Goal: Transaction & Acquisition: Purchase product/service

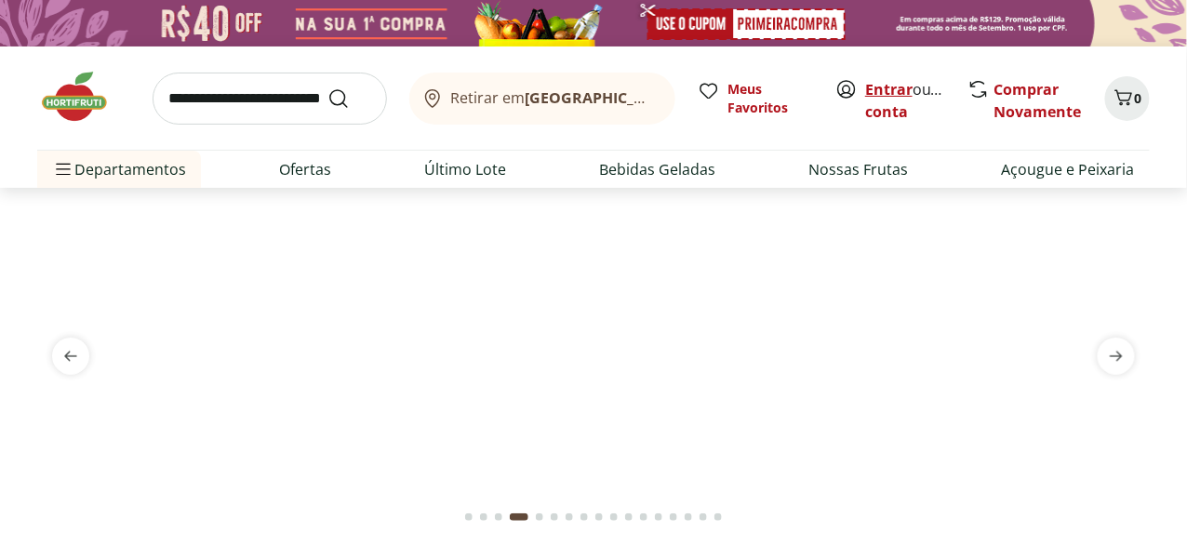
click at [889, 94] on link "Entrar" at bounding box center [888, 89] width 47 height 20
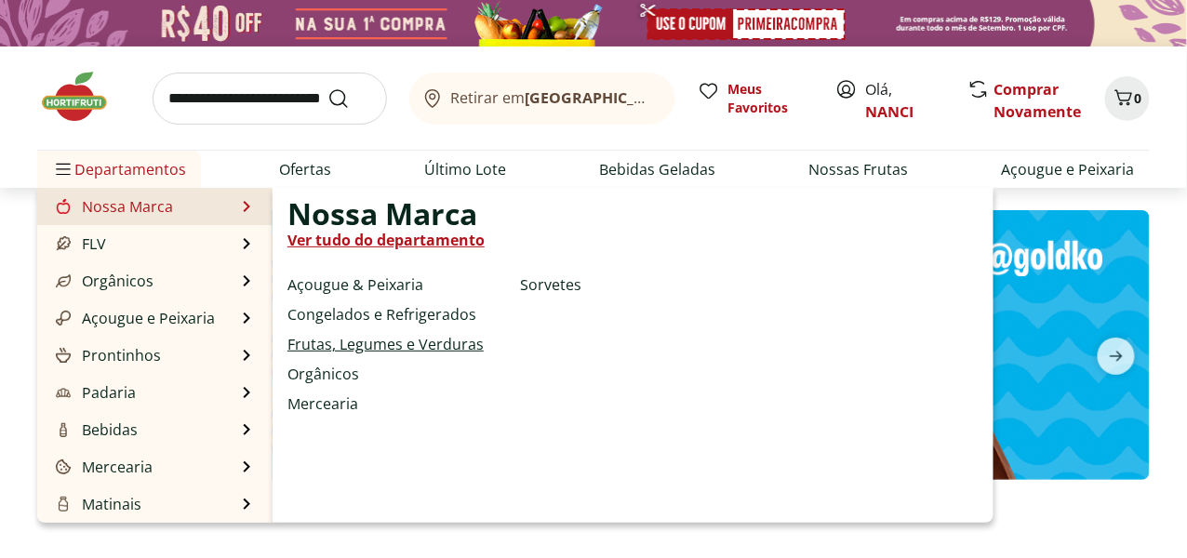
click at [431, 343] on link "Frutas, Legumes e Verduras" at bounding box center [386, 344] width 196 height 22
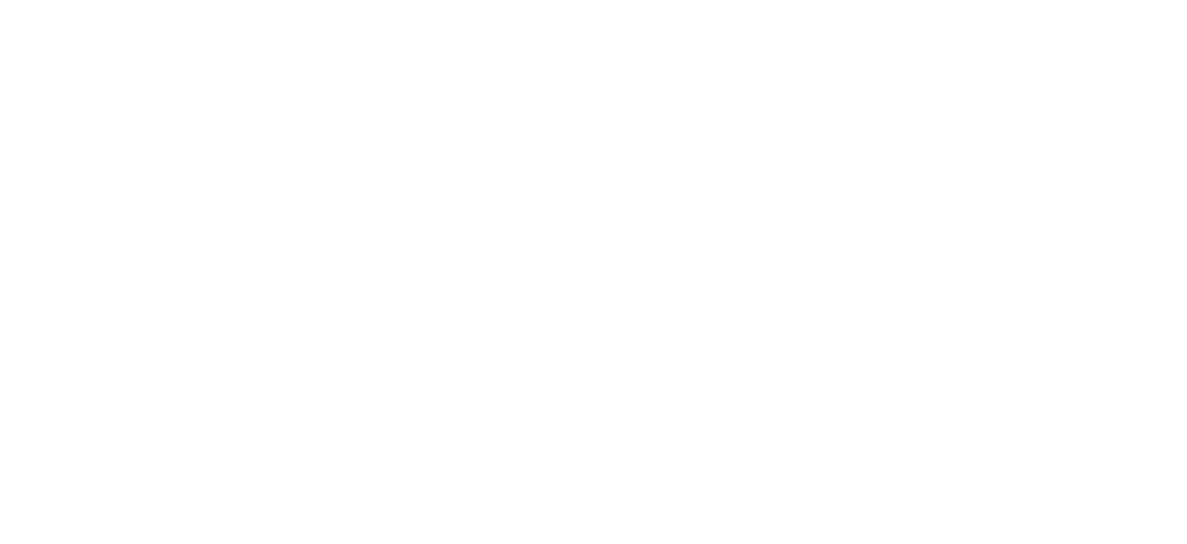
select select "**********"
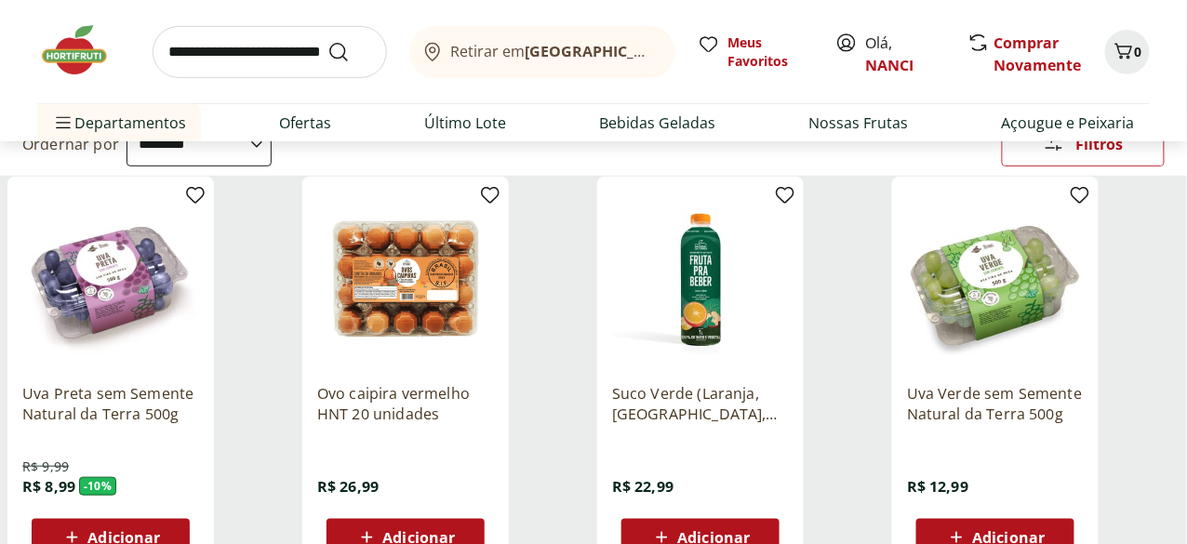
scroll to position [186, 0]
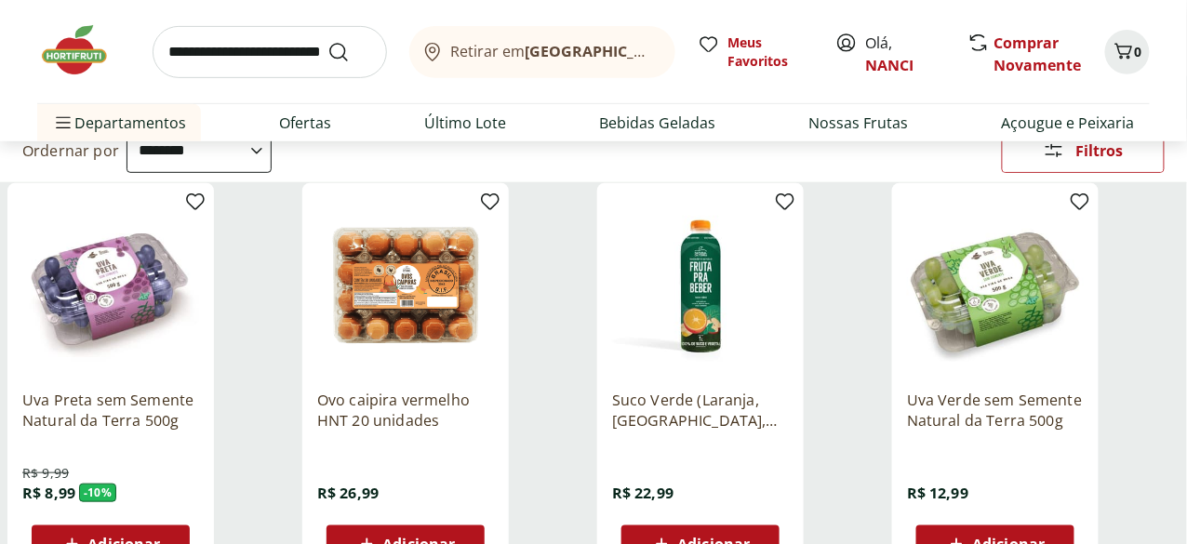
click at [455, 537] on span "Adicionar" at bounding box center [418, 544] width 73 height 15
click at [1045, 537] on span "Adicionar" at bounding box center [1008, 544] width 73 height 15
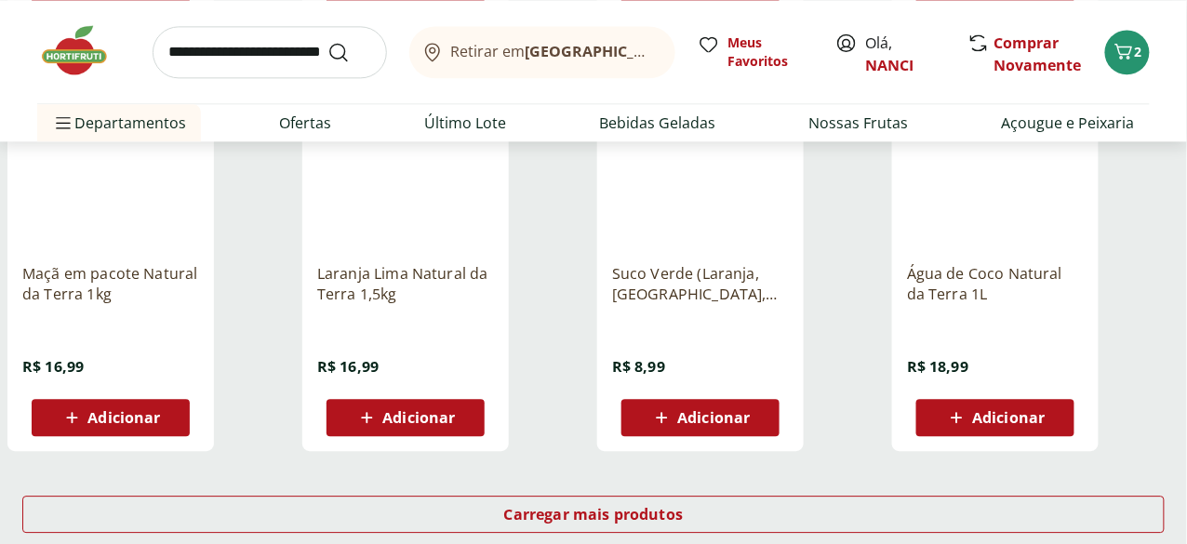
scroll to position [1210, 0]
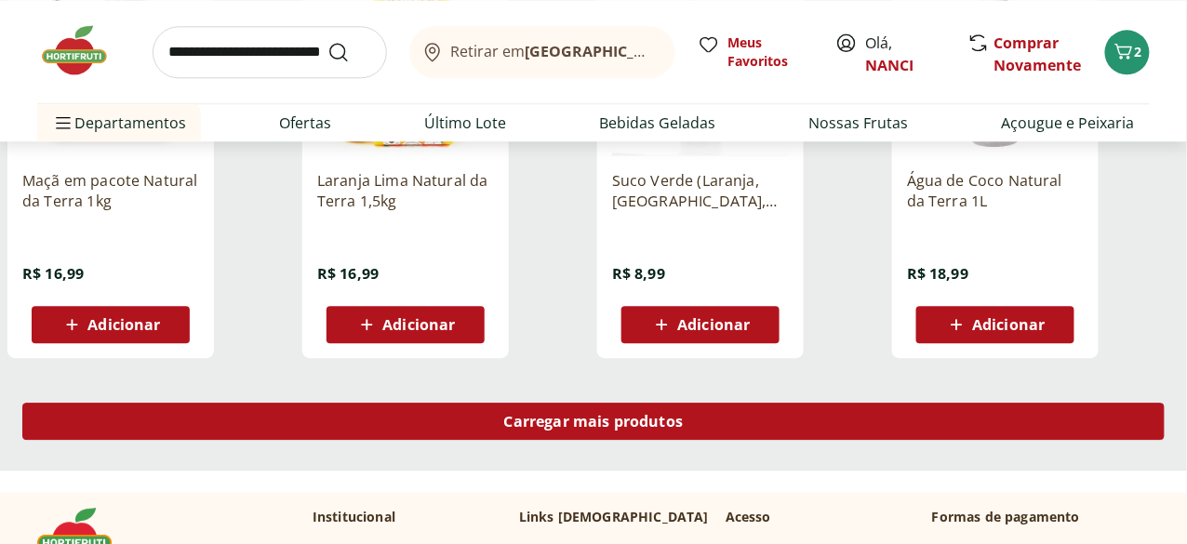
click at [749, 403] on div "Carregar mais produtos" at bounding box center [593, 421] width 1143 height 37
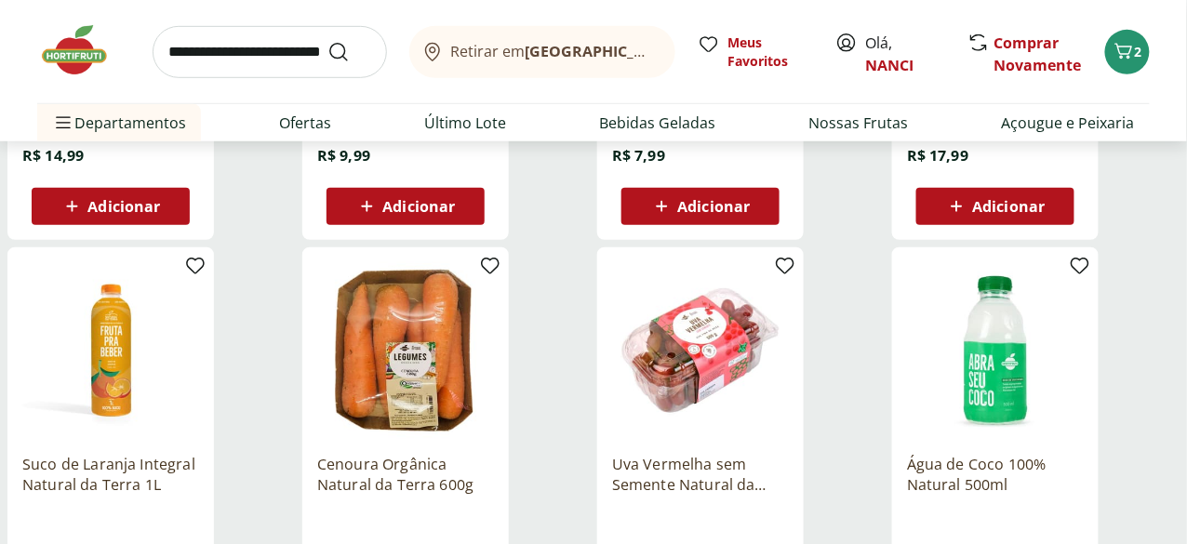
scroll to position [2233, 0]
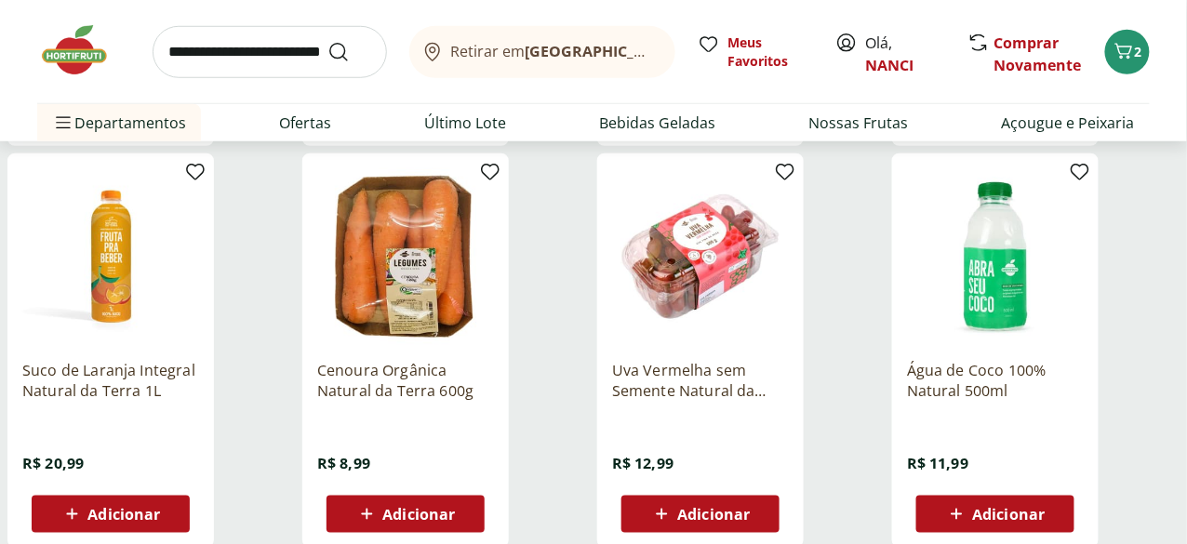
click at [455, 507] on span "Adicionar" at bounding box center [418, 514] width 73 height 15
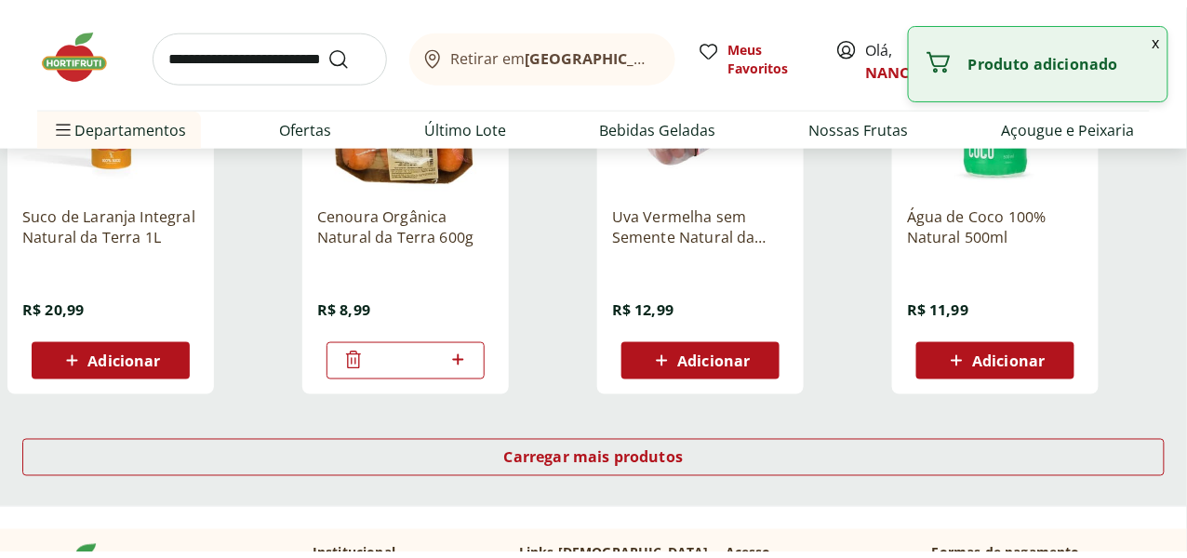
scroll to position [2419, 0]
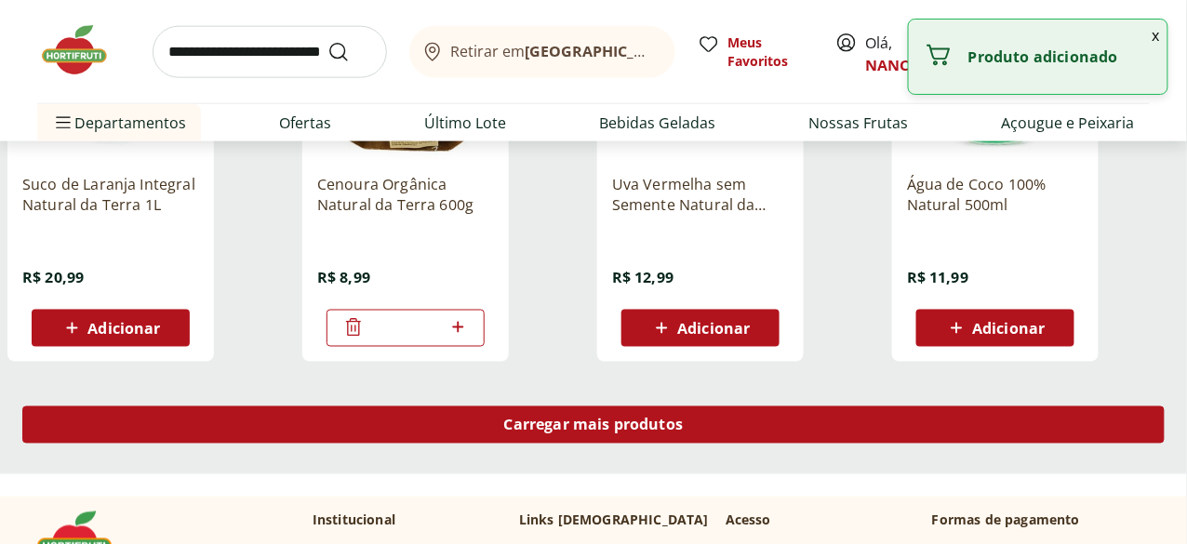
click at [684, 418] on span "Carregar mais produtos" at bounding box center [594, 425] width 180 height 15
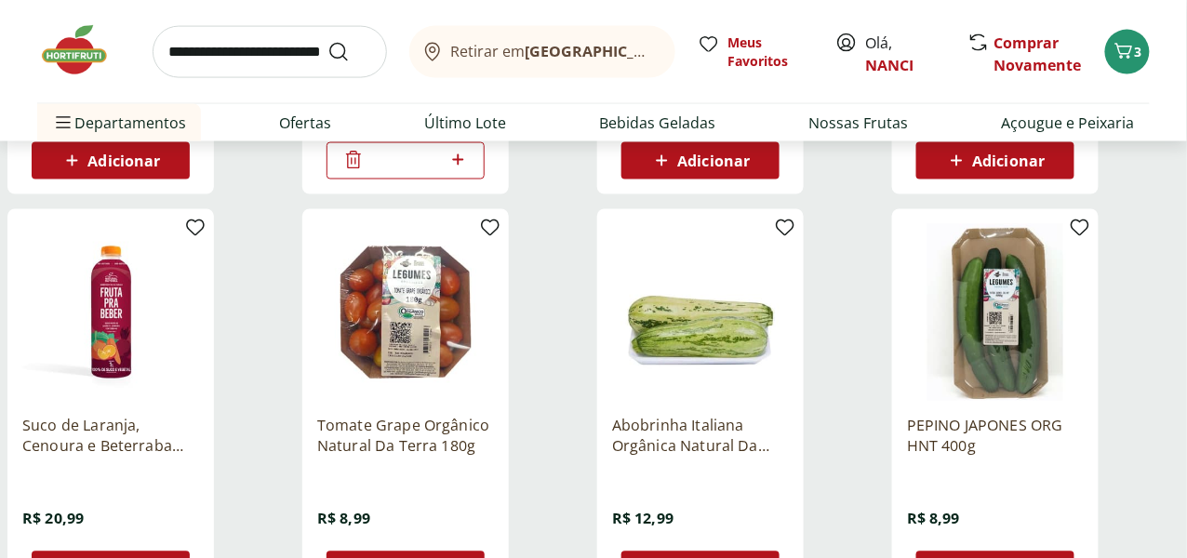
scroll to position [2605, 0]
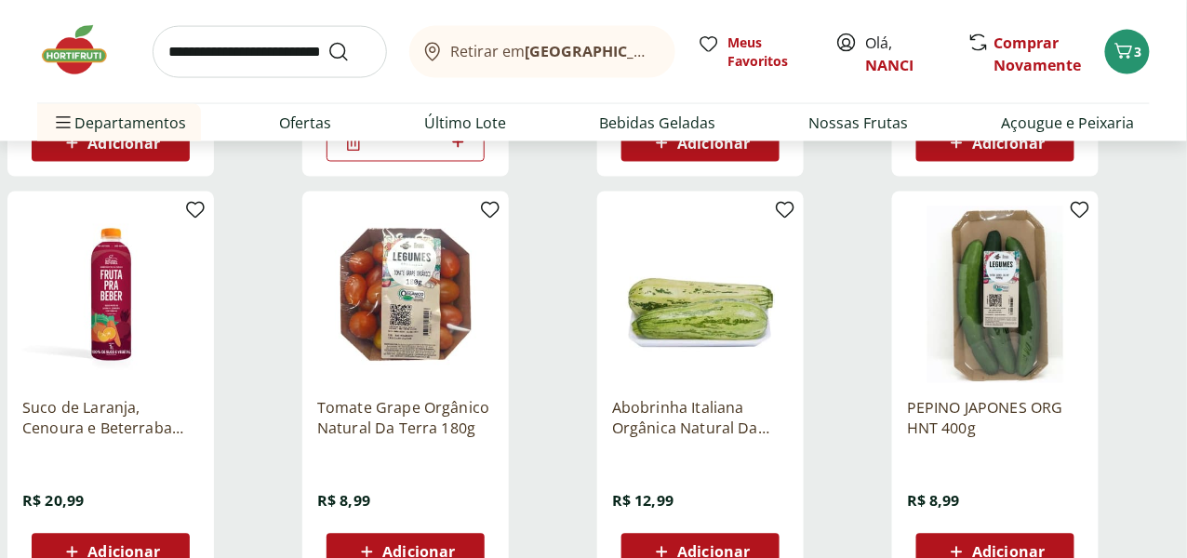
click at [750, 545] on span "Adicionar" at bounding box center [713, 552] width 73 height 15
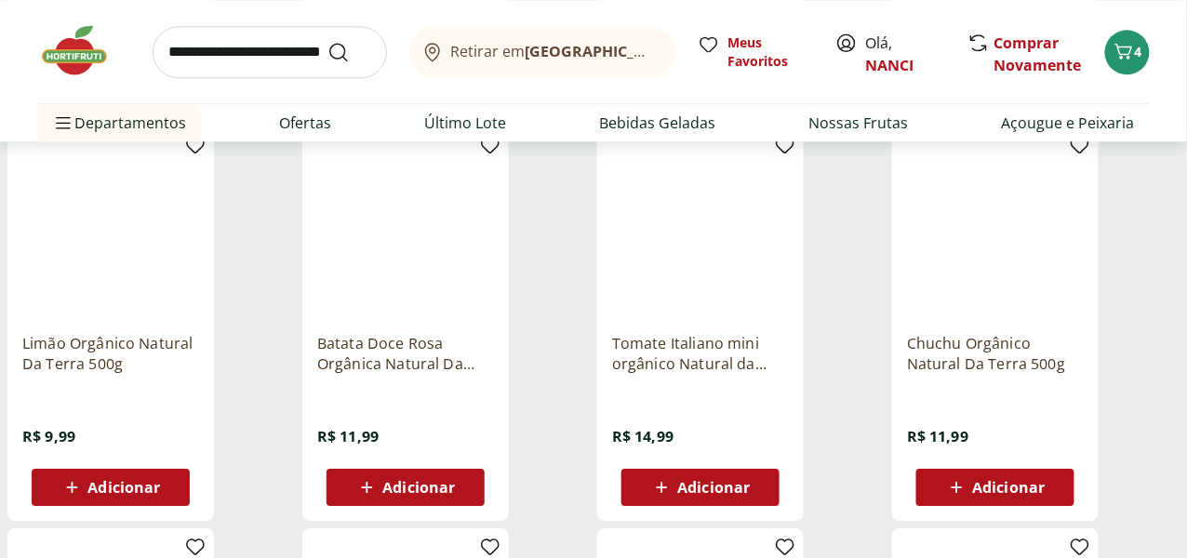
scroll to position [2979, 0]
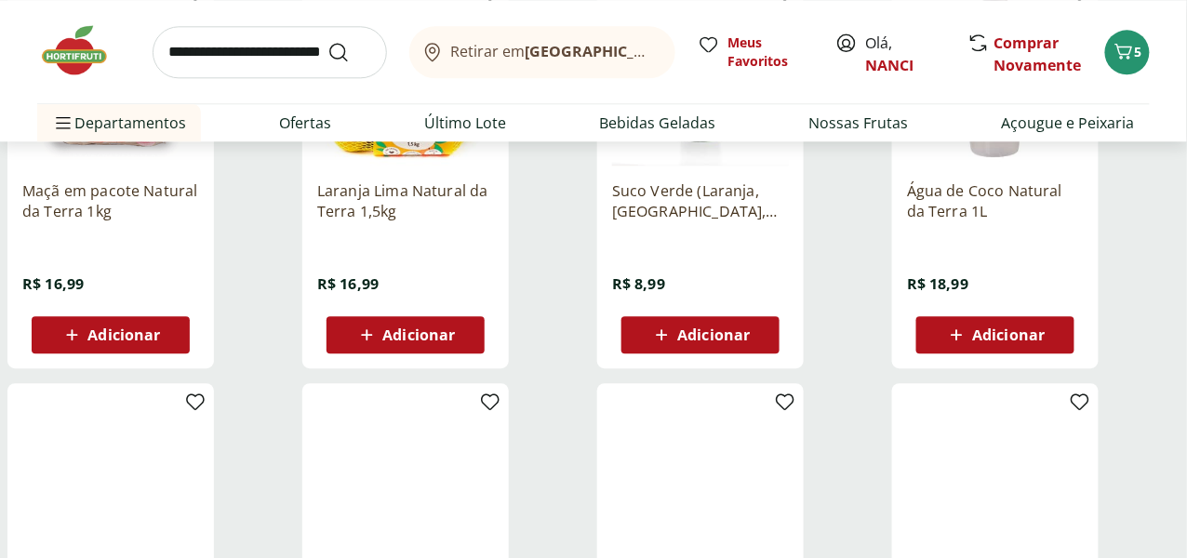
scroll to position [1211, 0]
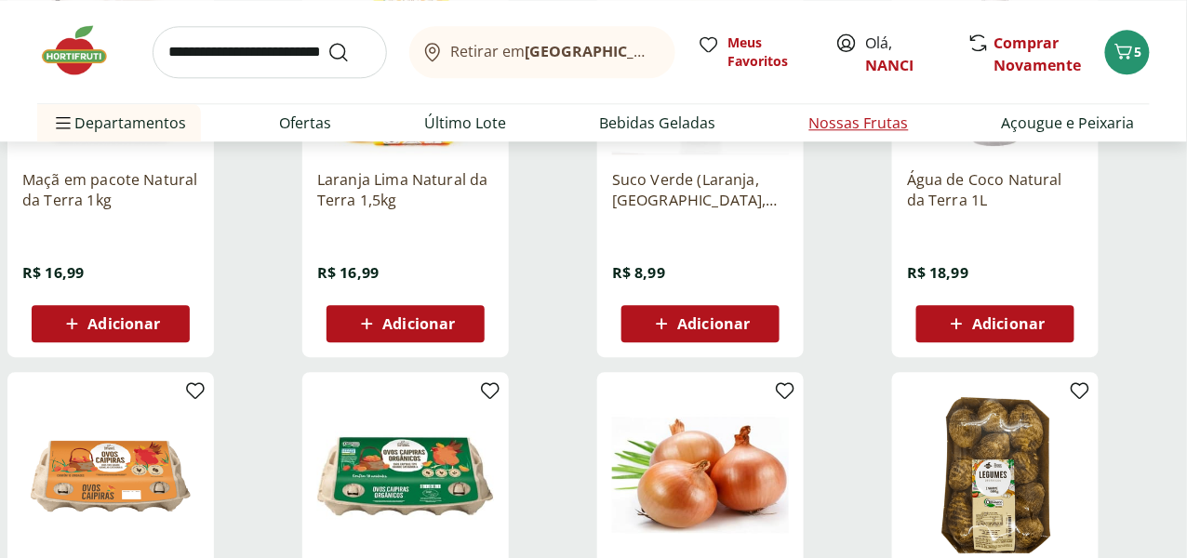
click at [881, 117] on link "Nossas Frutas" at bounding box center [860, 123] width 100 height 22
select select "**********"
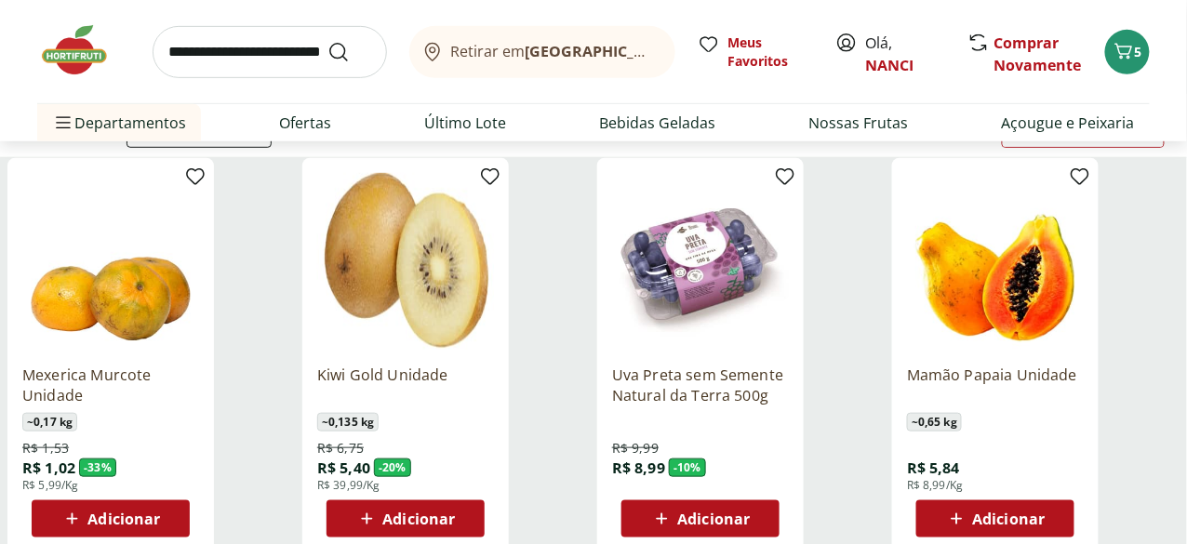
scroll to position [186, 0]
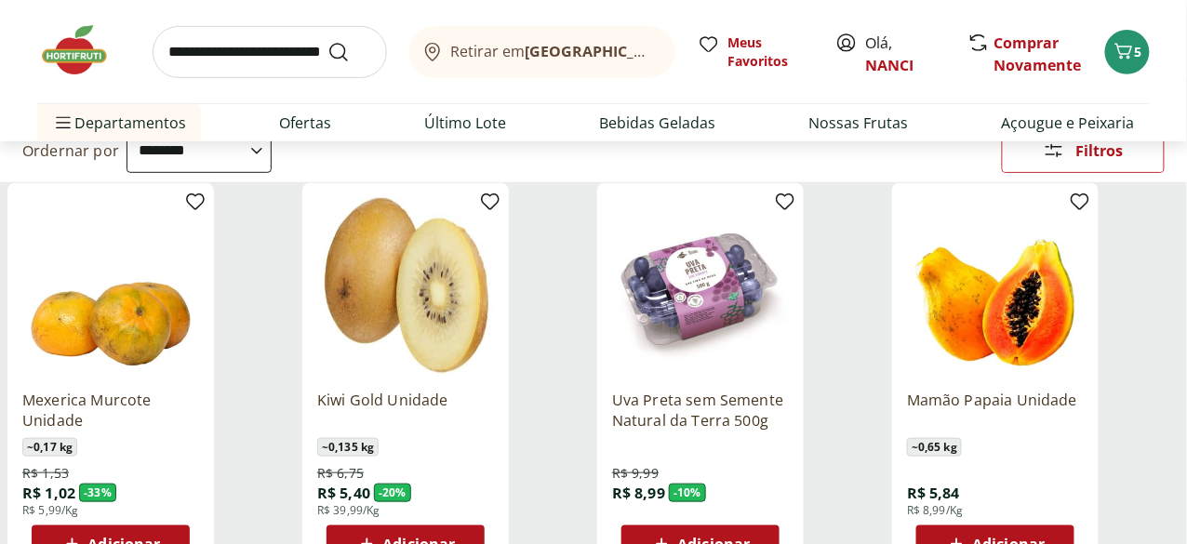
click at [1045, 537] on span "Adicionar" at bounding box center [1008, 544] width 73 height 15
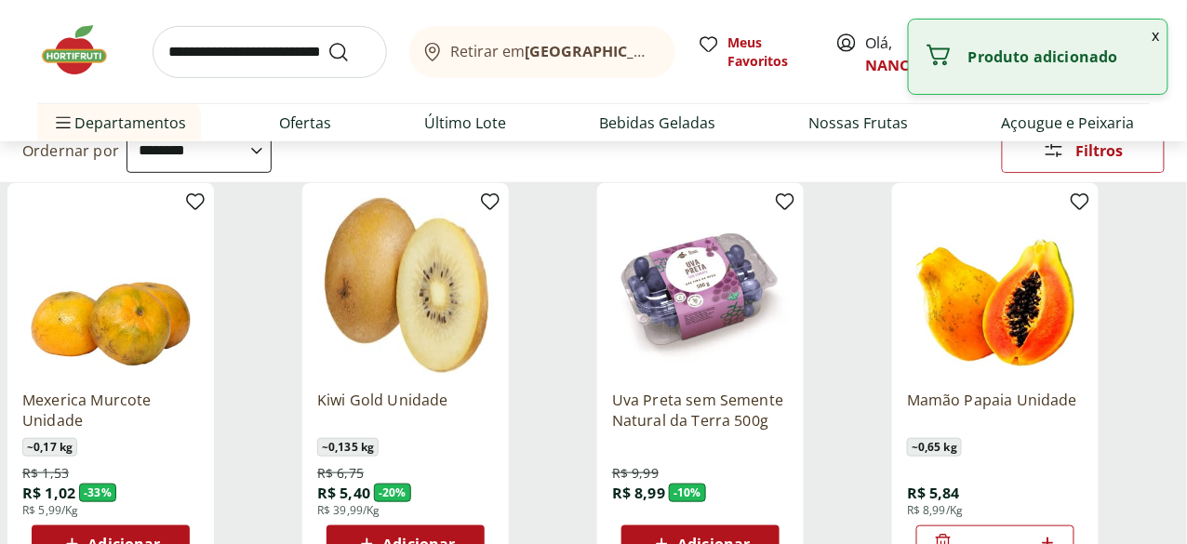
click at [1060, 532] on icon at bounding box center [1048, 543] width 23 height 22
type input "*"
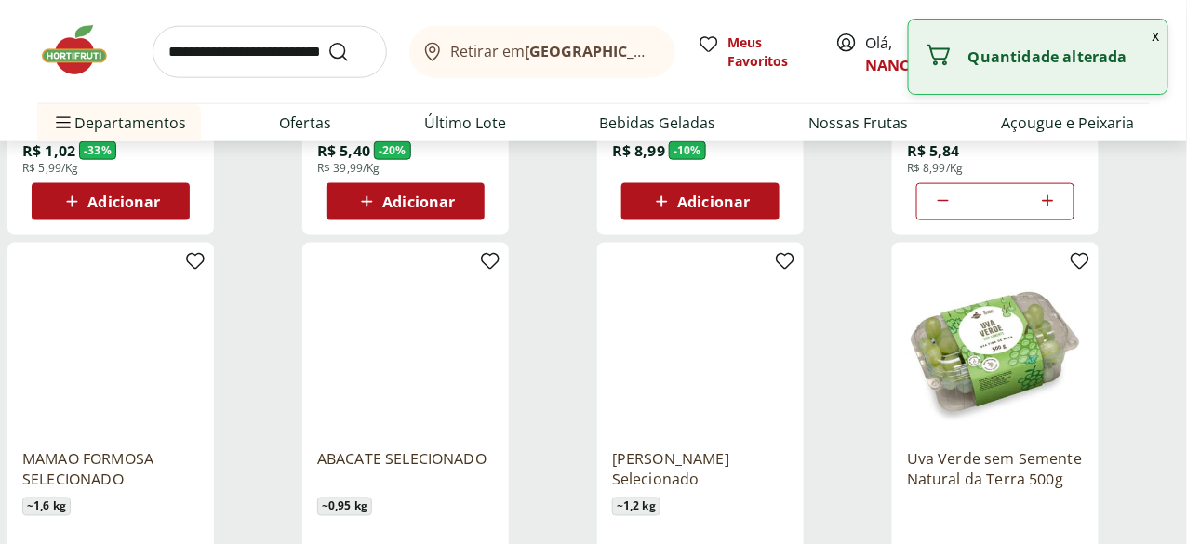
scroll to position [558, 0]
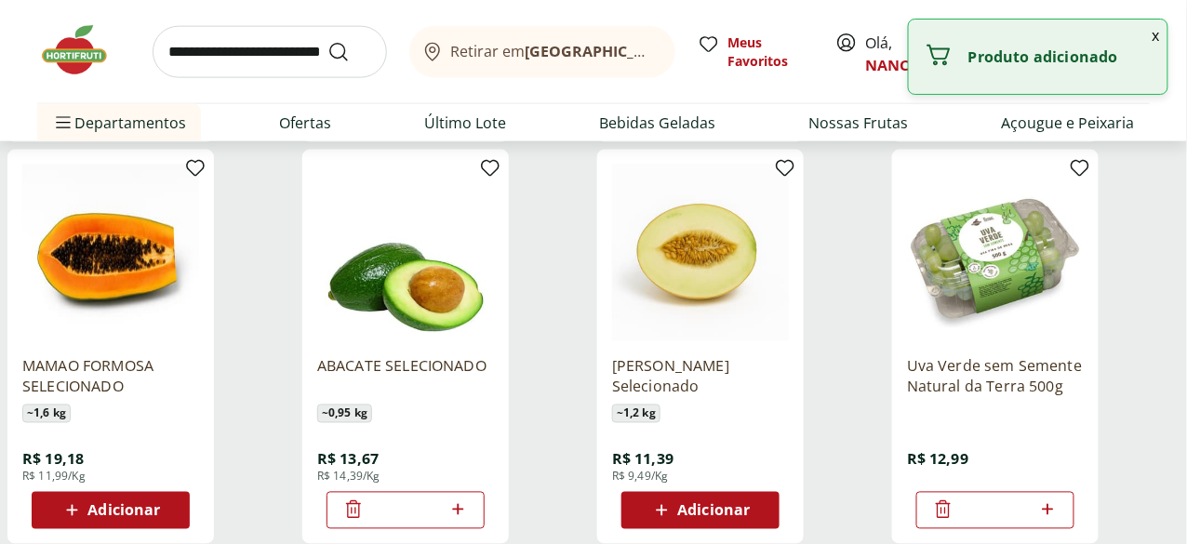
scroll to position [650, 0]
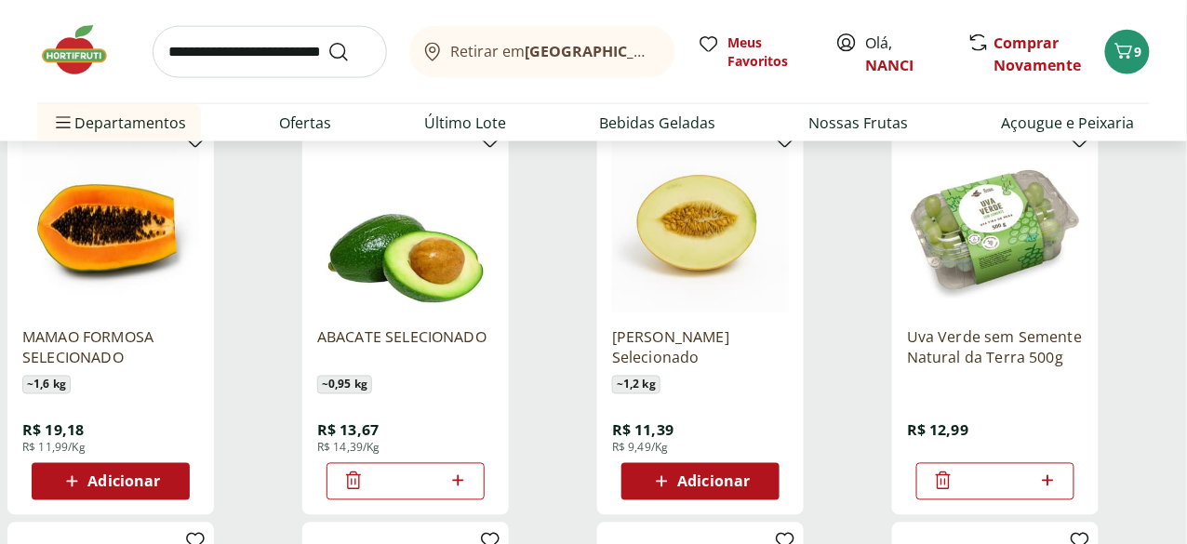
click at [750, 475] on span "Adicionar" at bounding box center [713, 482] width 73 height 15
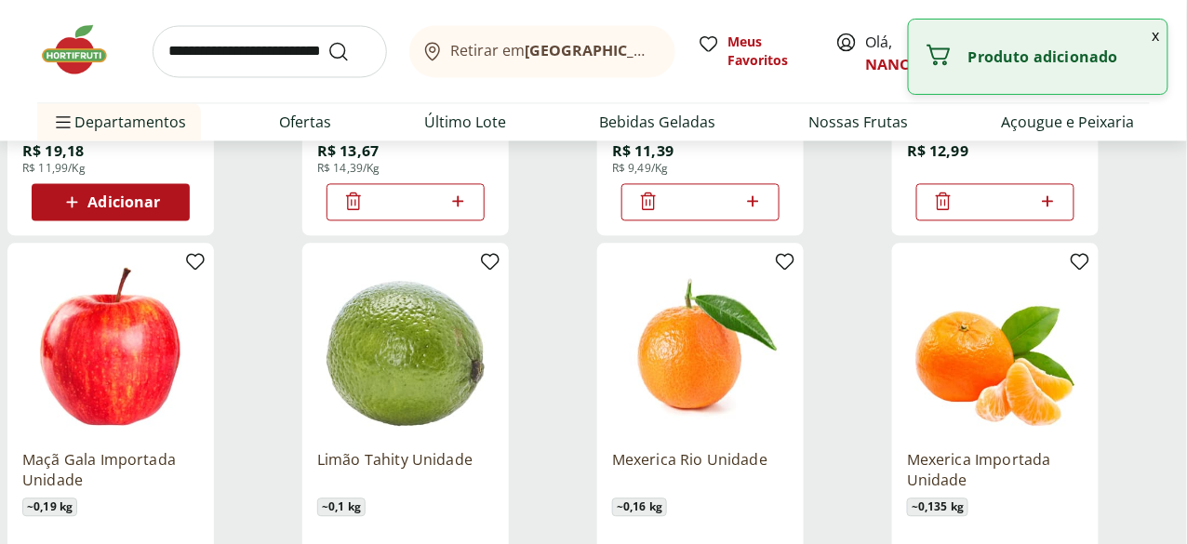
scroll to position [1023, 0]
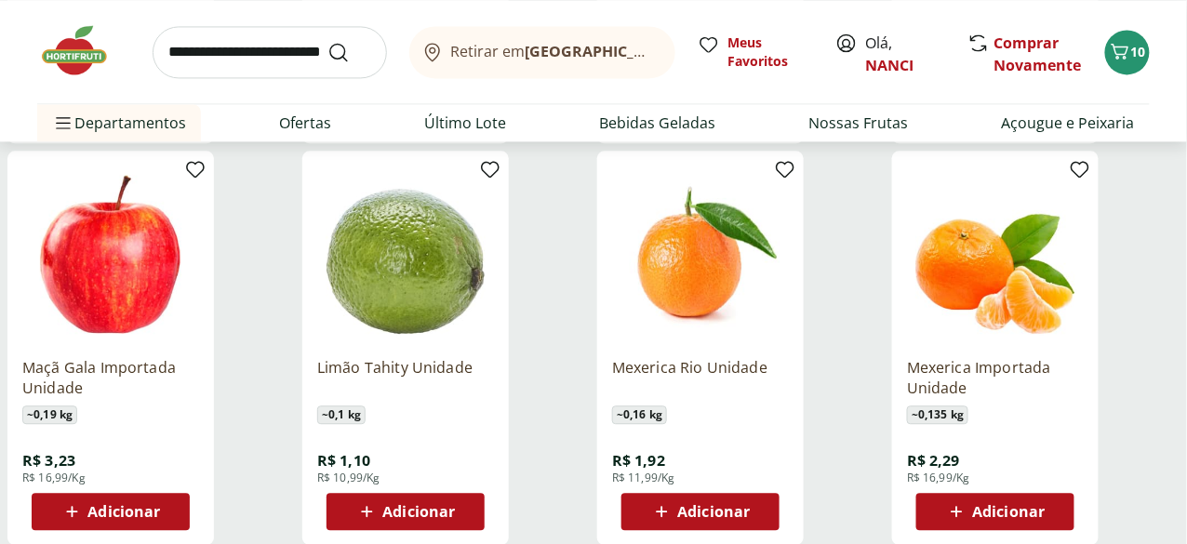
click at [455, 504] on span "Adicionar" at bounding box center [418, 511] width 73 height 15
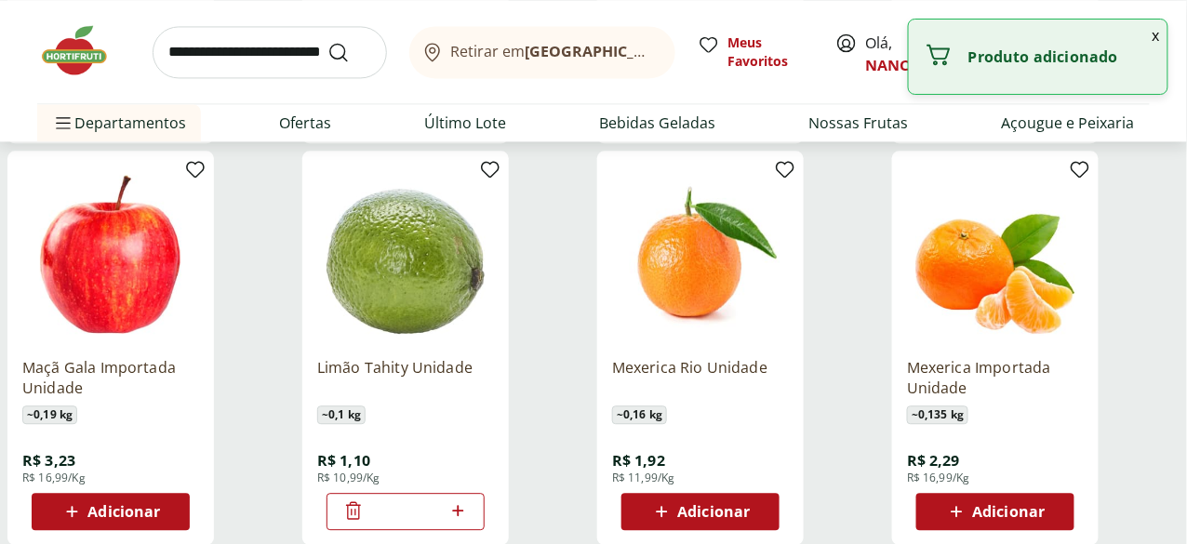
click at [470, 500] on icon at bounding box center [458, 511] width 23 height 22
type input "*"
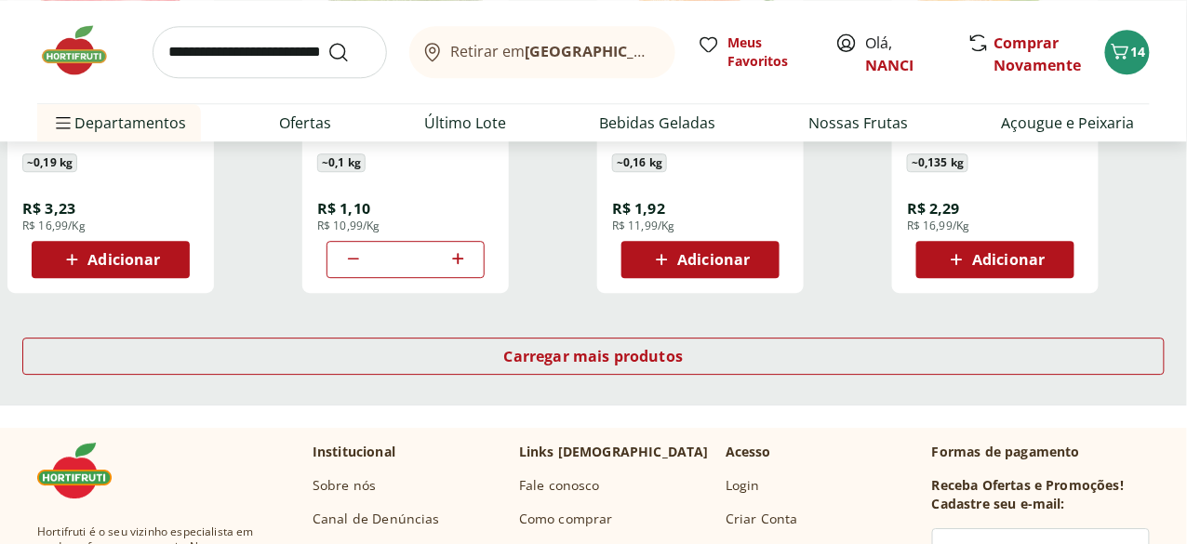
scroll to position [1303, 0]
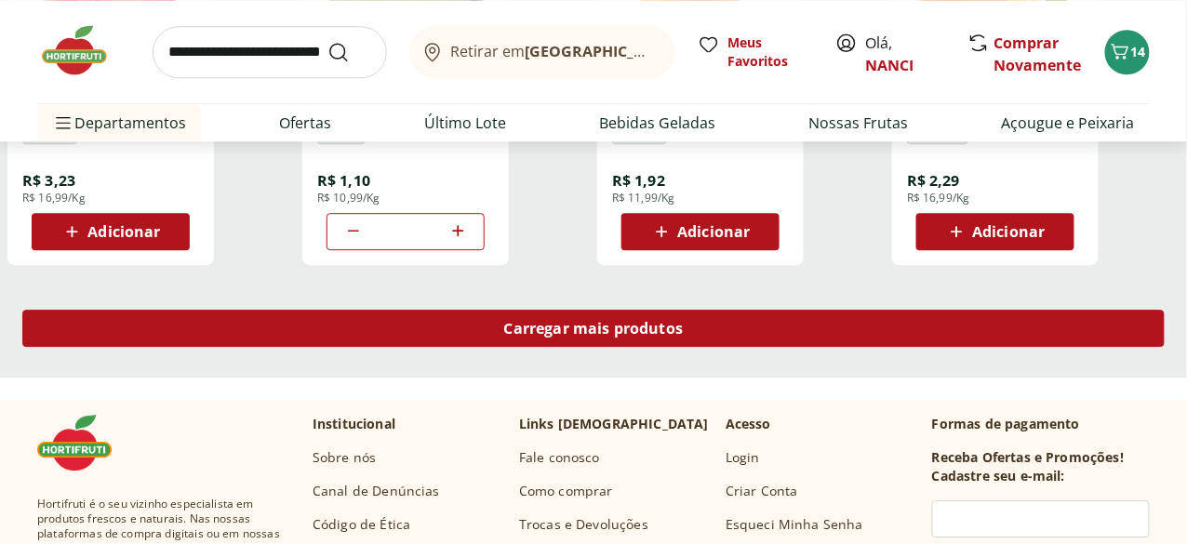
click at [684, 321] on span "Carregar mais produtos" at bounding box center [594, 328] width 180 height 15
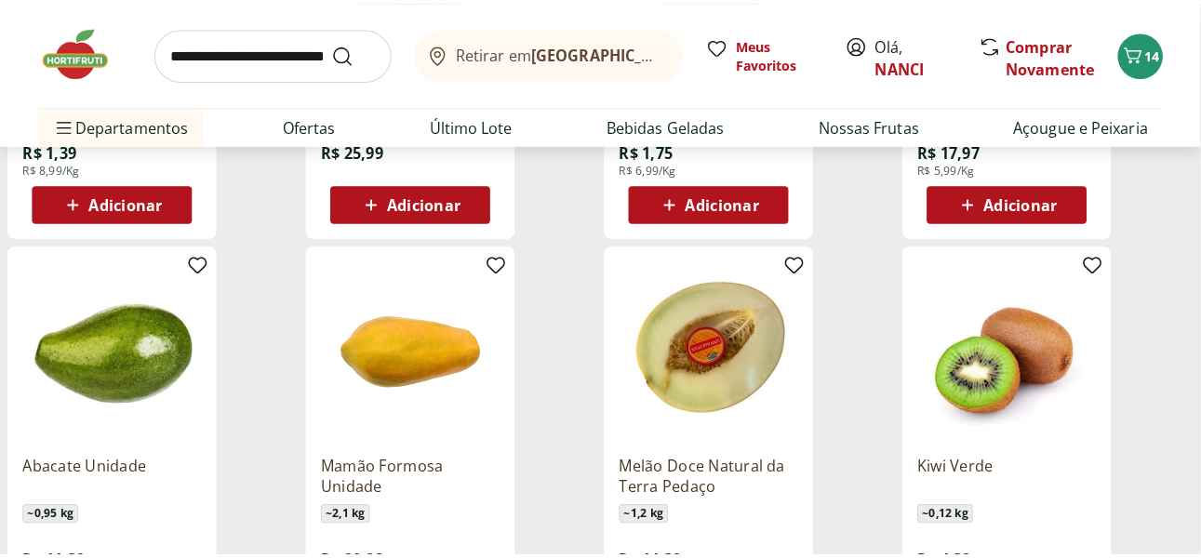
scroll to position [1767, 0]
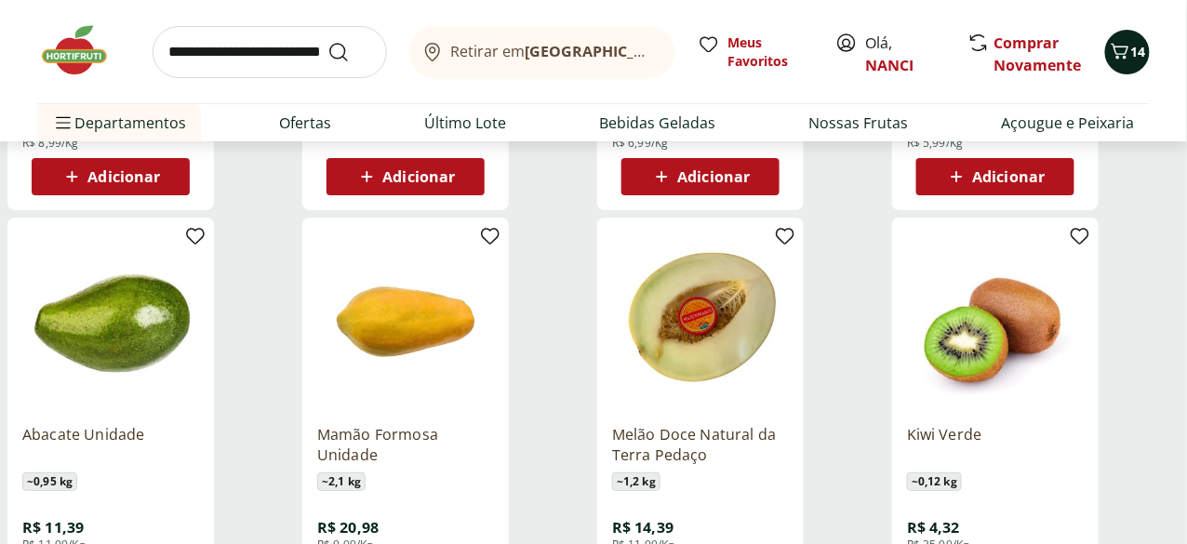
click at [1132, 45] on span "14" at bounding box center [1139, 52] width 15 height 18
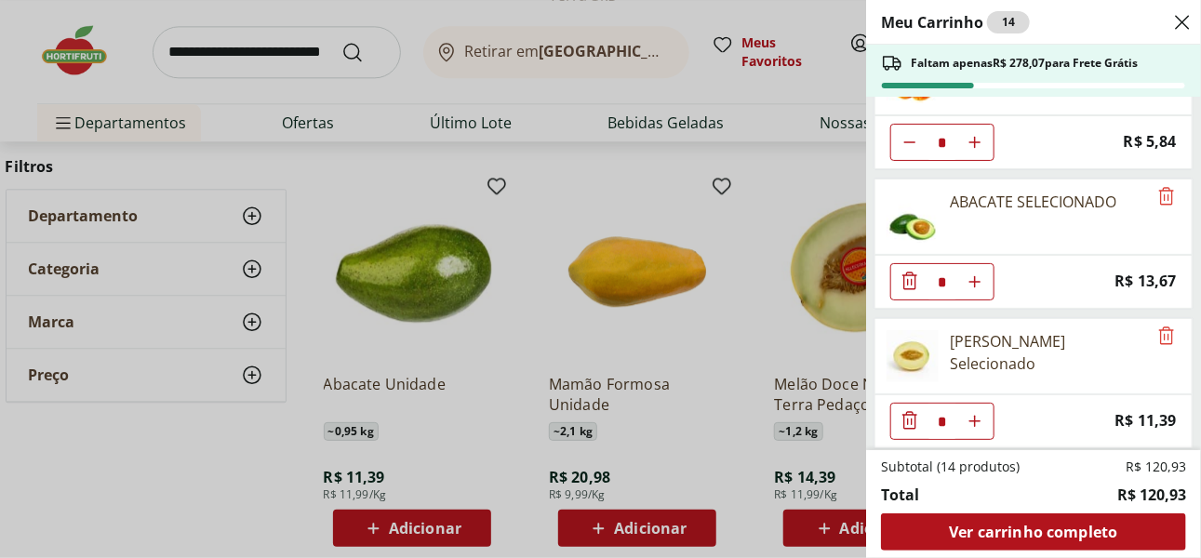
scroll to position [838, 0]
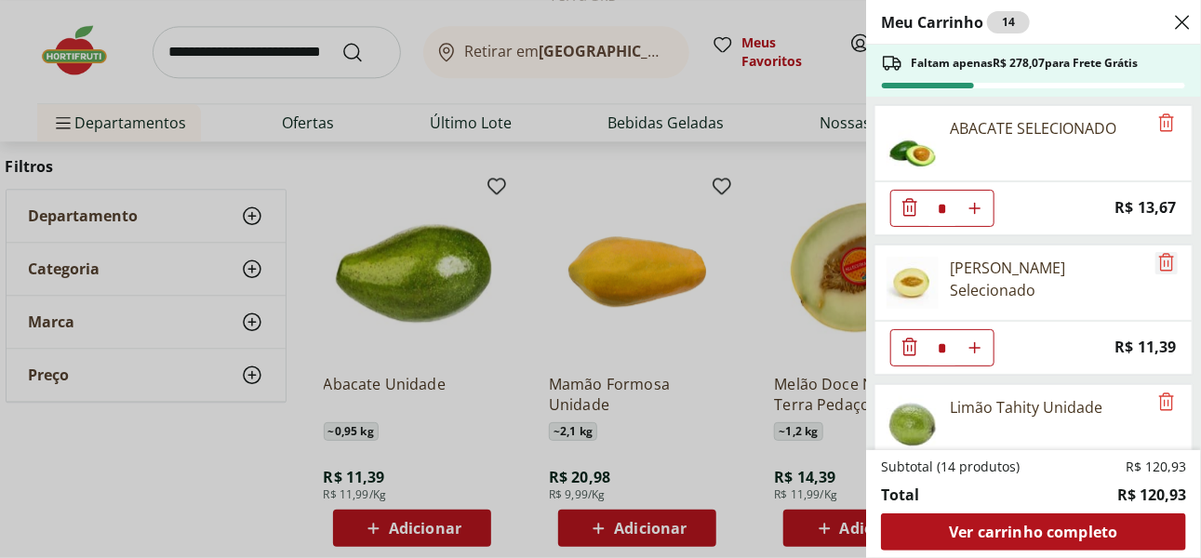
click at [1159, 251] on icon "Remove" at bounding box center [1167, 262] width 22 height 22
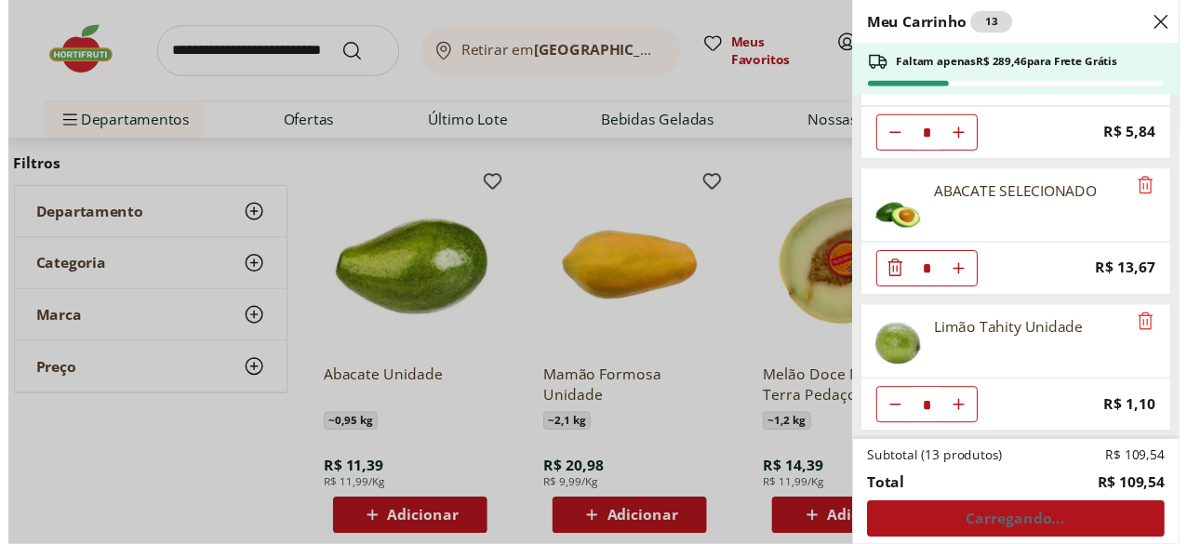
scroll to position [756, 0]
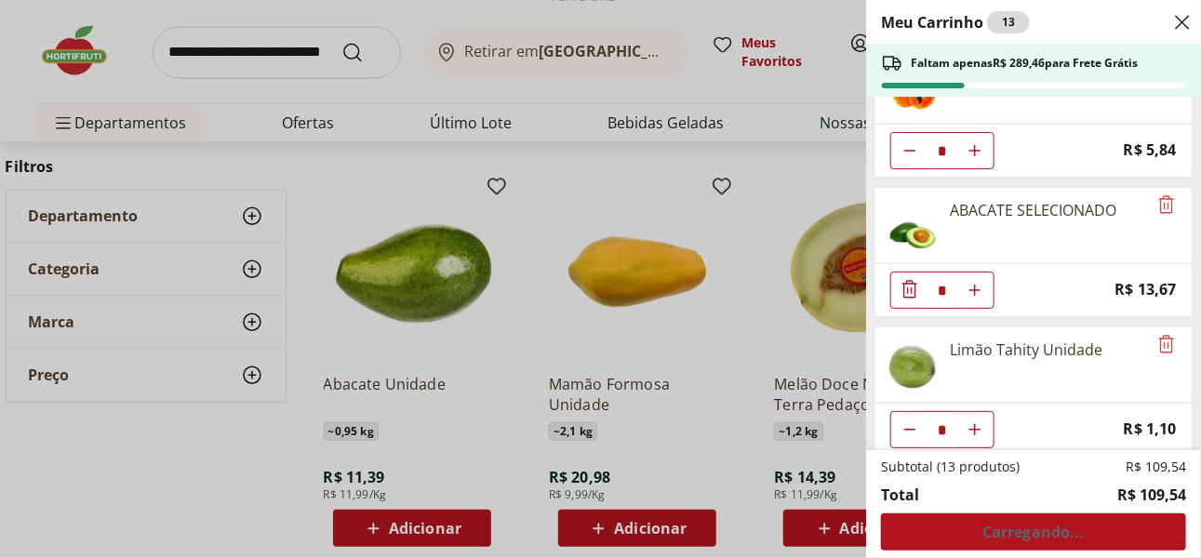
click at [828, 535] on div "Meu Carrinho 13 Faltam apenas R$ 289,46 para Frete Grátis Ovo caipira vermelho …" at bounding box center [600, 279] width 1201 height 558
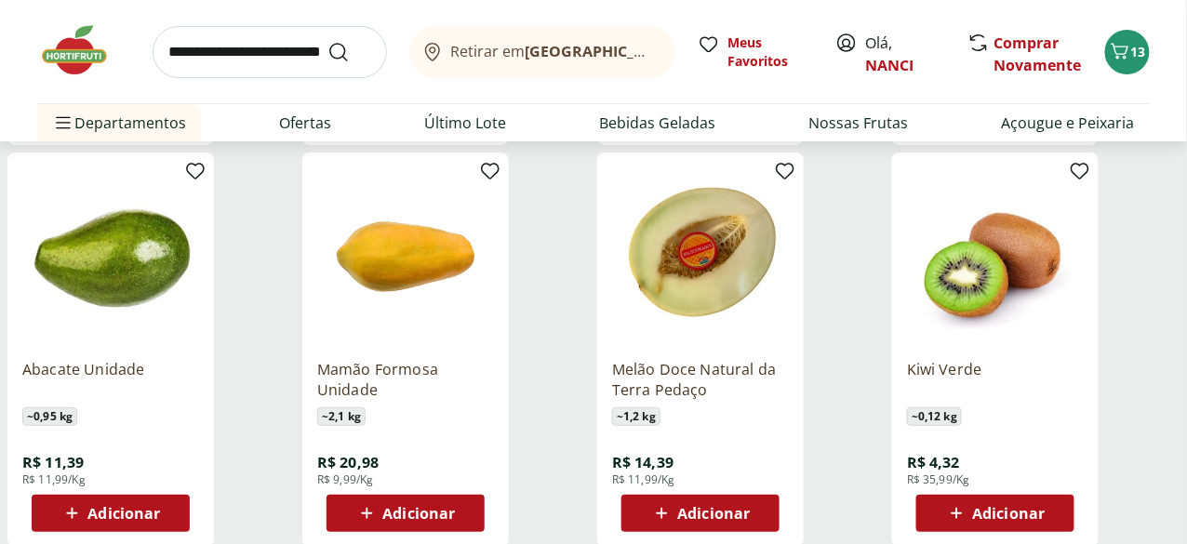
scroll to position [1860, 0]
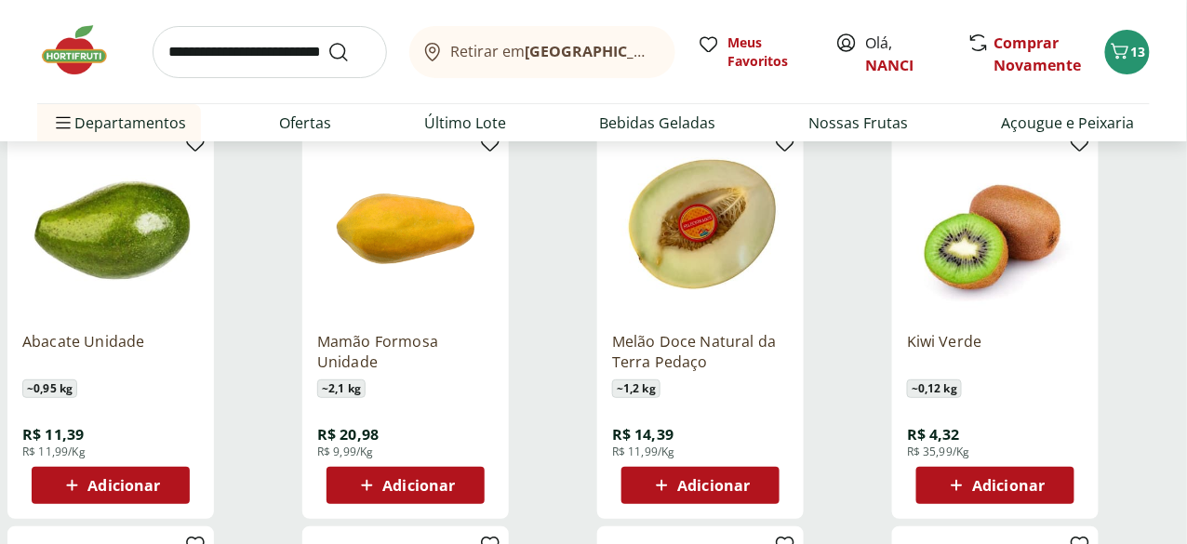
click at [750, 478] on span "Adicionar" at bounding box center [713, 485] width 73 height 15
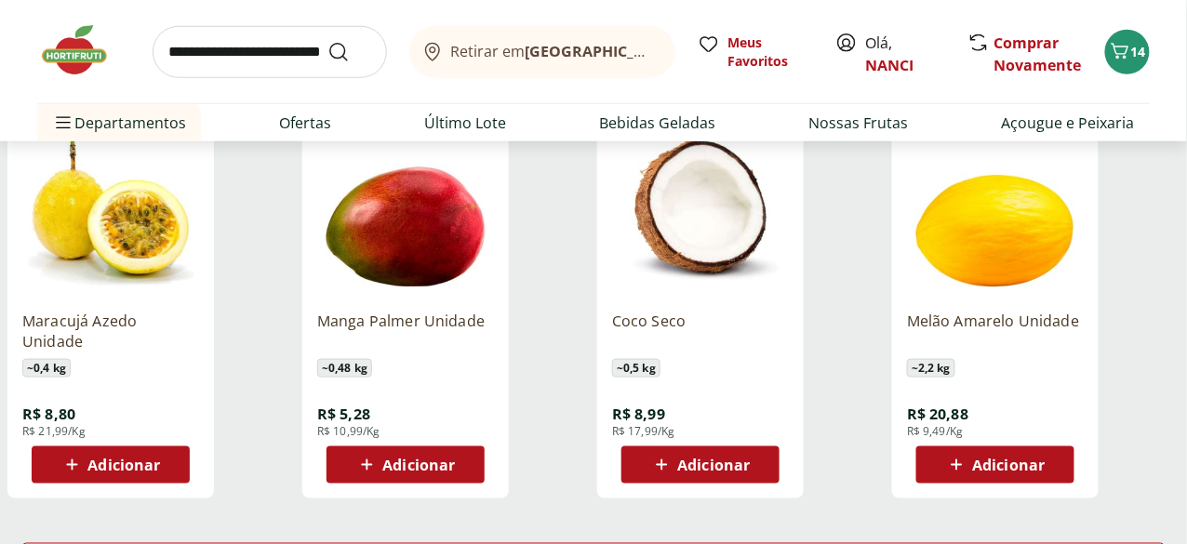
scroll to position [2326, 0]
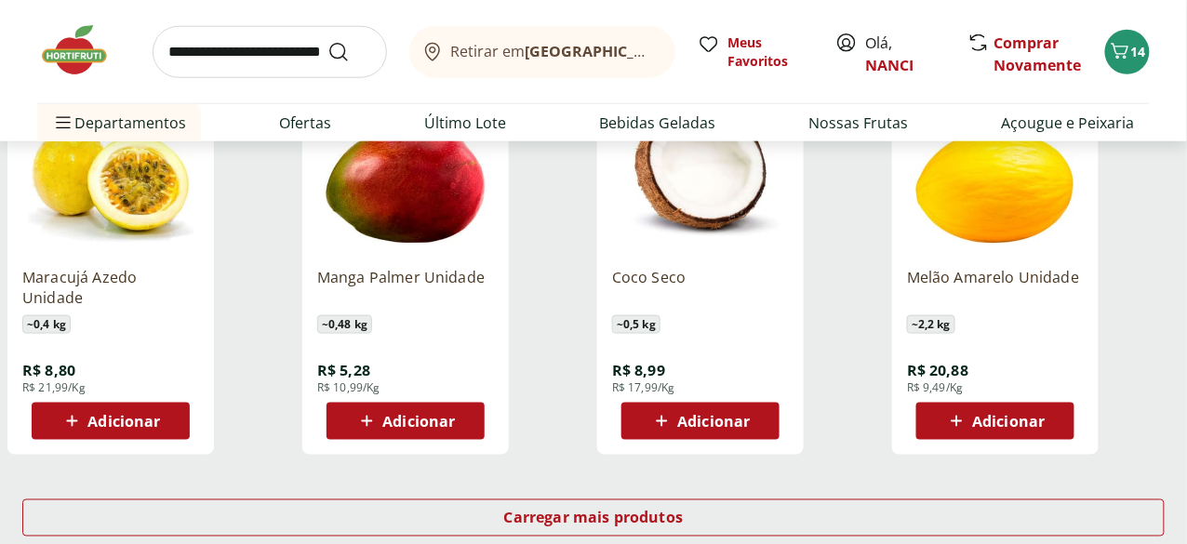
click at [455, 414] on span "Adicionar" at bounding box center [418, 421] width 73 height 15
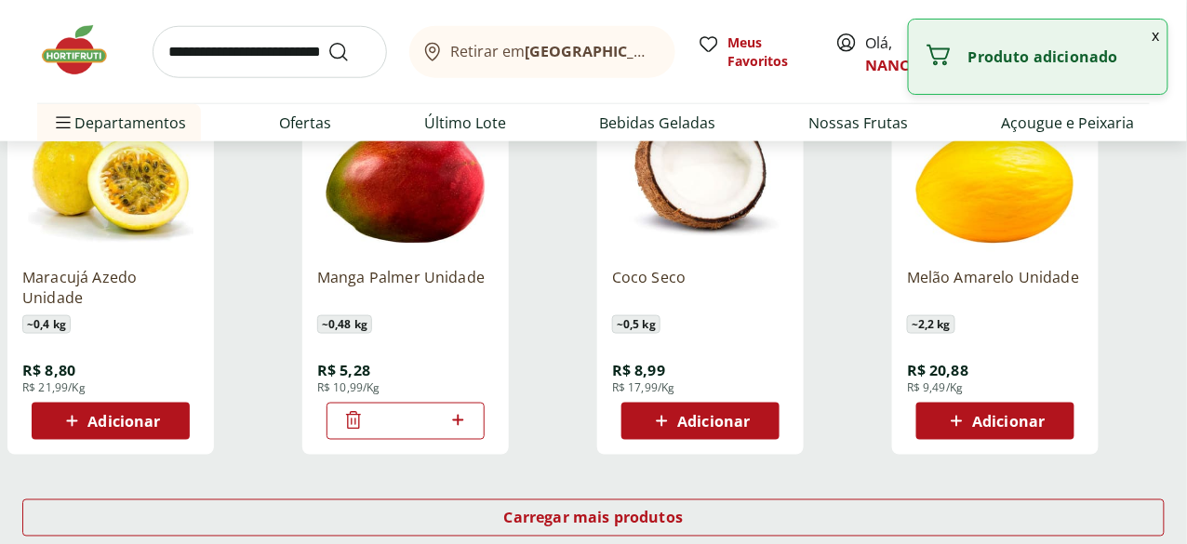
click at [485, 403] on div "*" at bounding box center [406, 421] width 158 height 37
click at [470, 409] on icon at bounding box center [458, 420] width 23 height 22
type input "*"
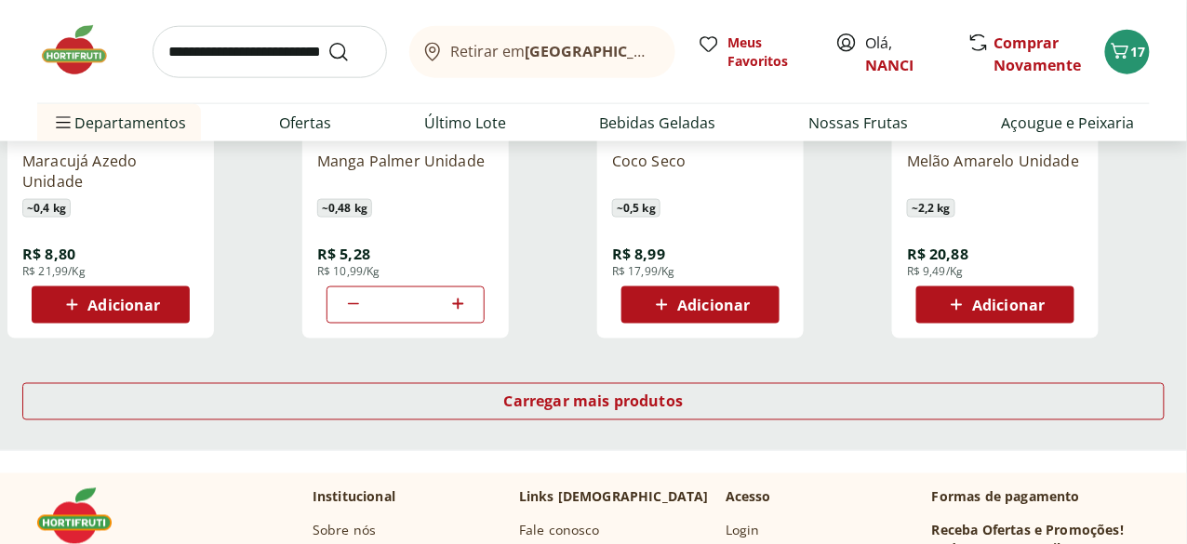
scroll to position [2419, 0]
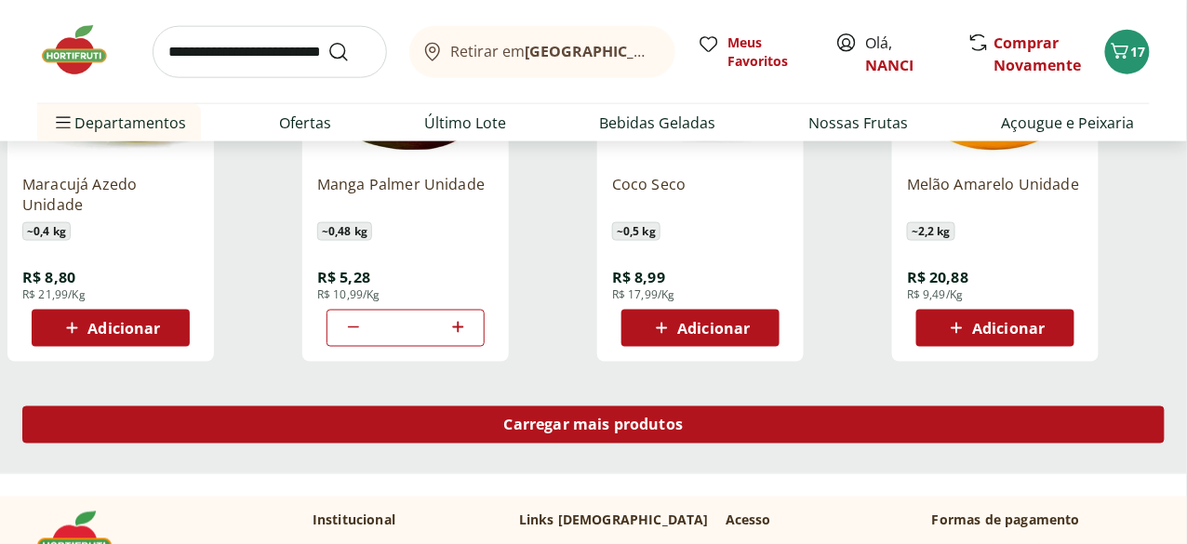
click at [684, 418] on span "Carregar mais produtos" at bounding box center [594, 425] width 180 height 15
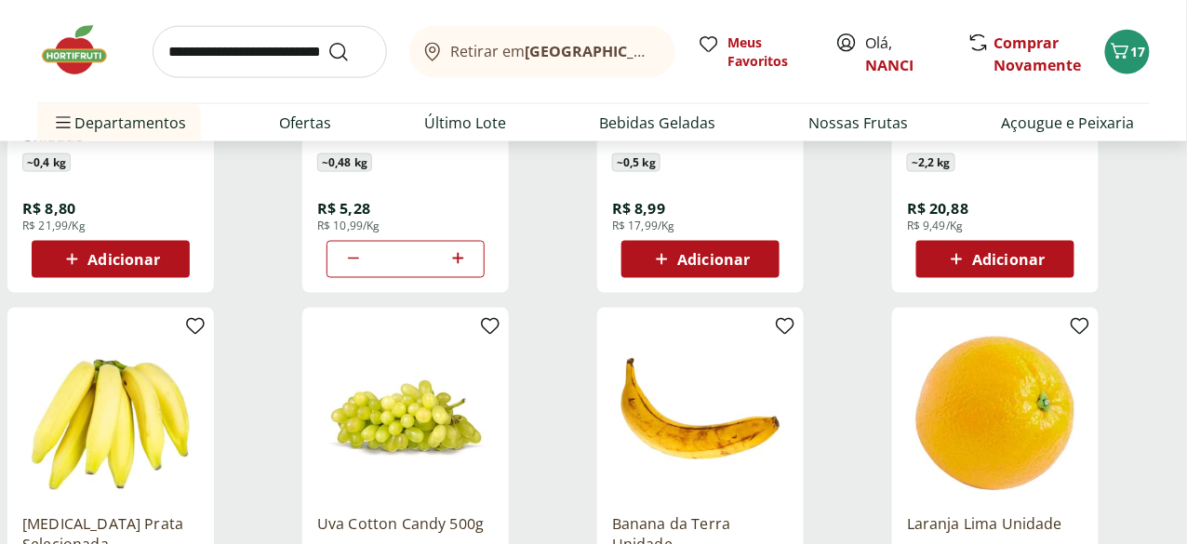
scroll to position [2605, 0]
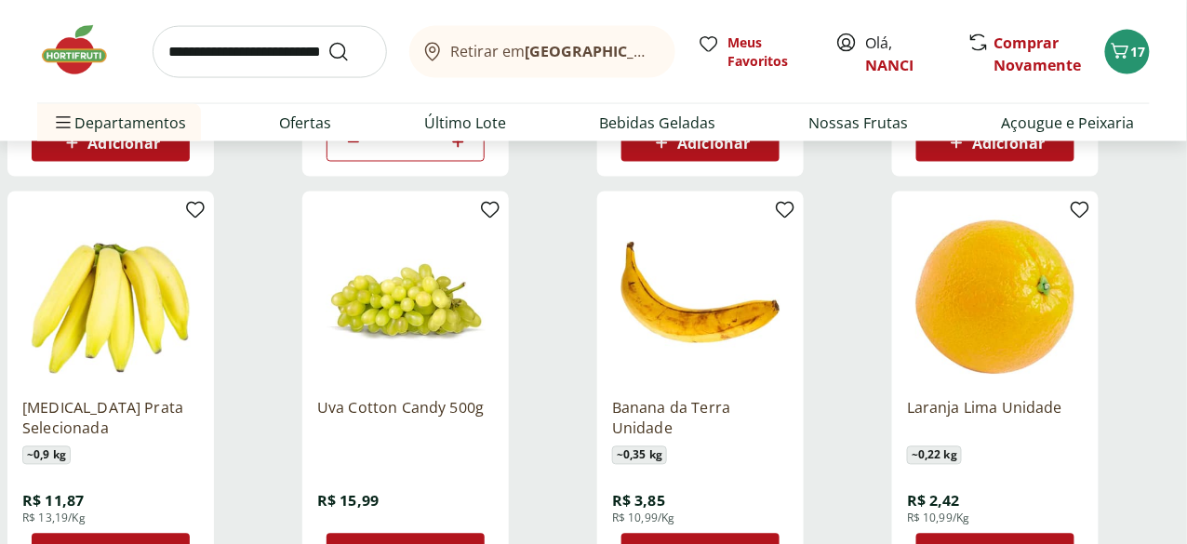
click at [190, 534] on button "Adicionar" at bounding box center [111, 552] width 158 height 37
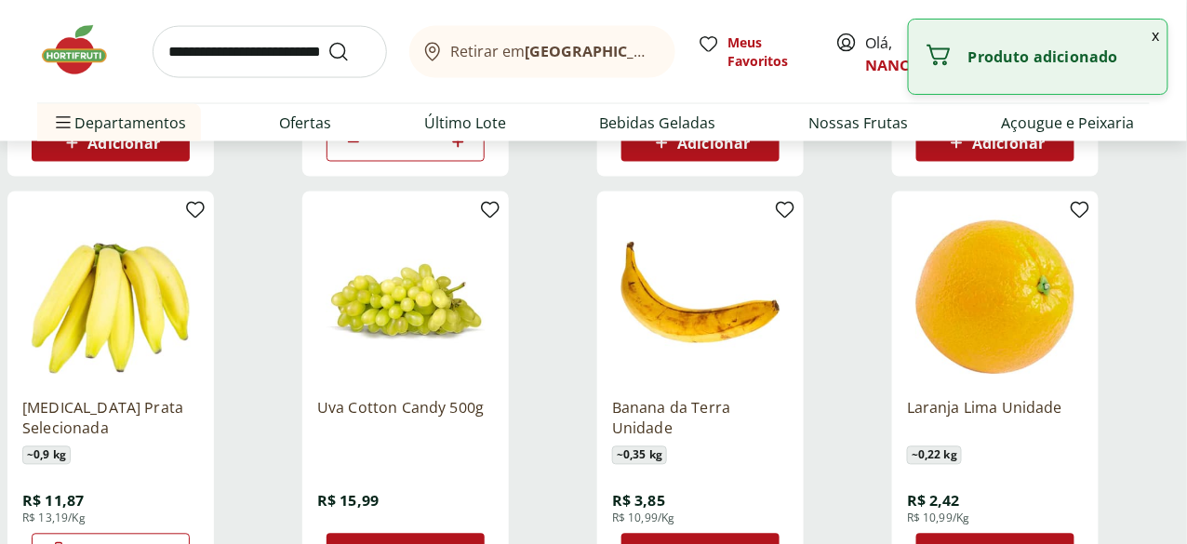
click at [168, 546] on icon at bounding box center [162, 551] width 11 height 11
type input "*"
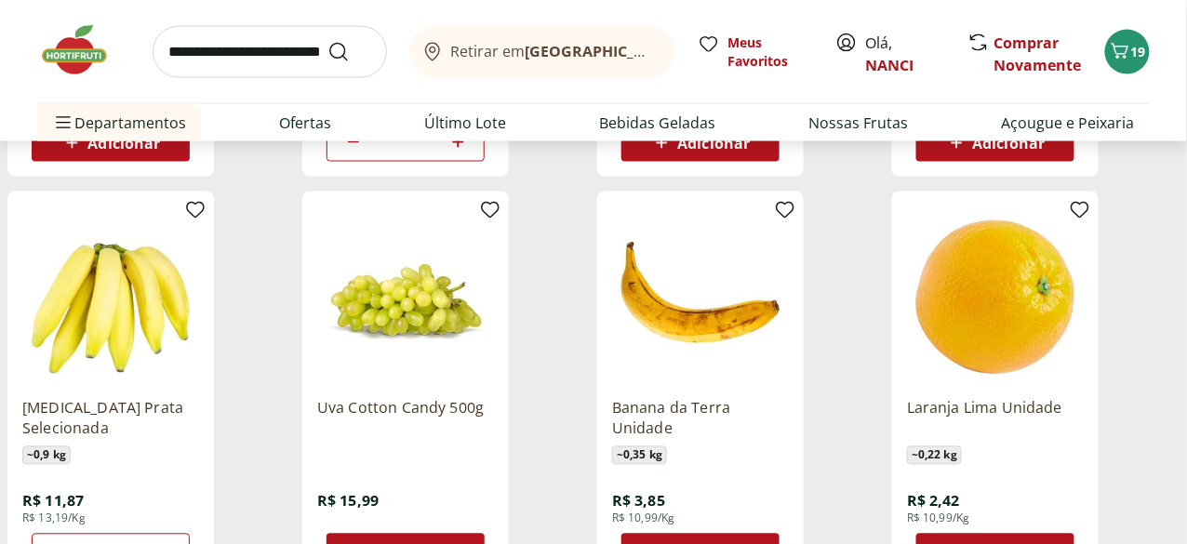
click at [1045, 545] on span "Adicionar" at bounding box center [1008, 552] width 73 height 15
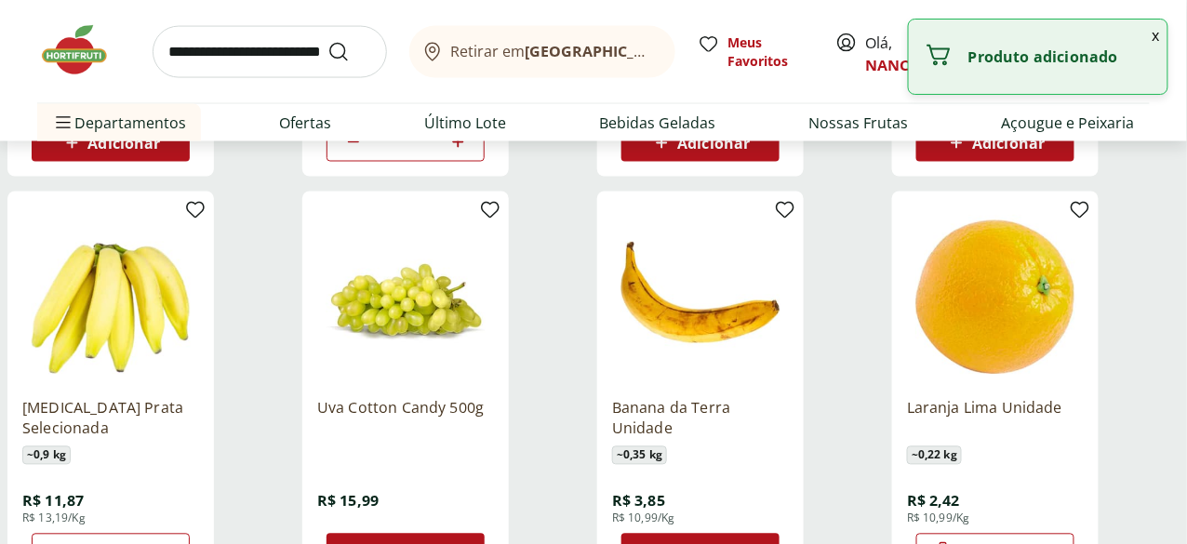
click at [1060, 541] on icon at bounding box center [1048, 552] width 23 height 22
type input "*"
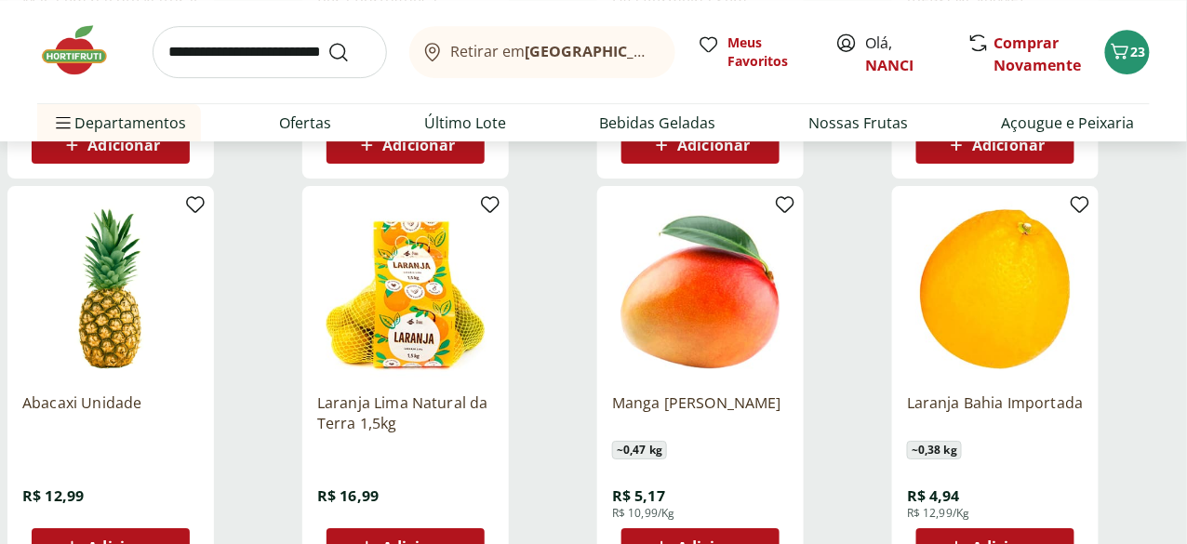
scroll to position [3536, 0]
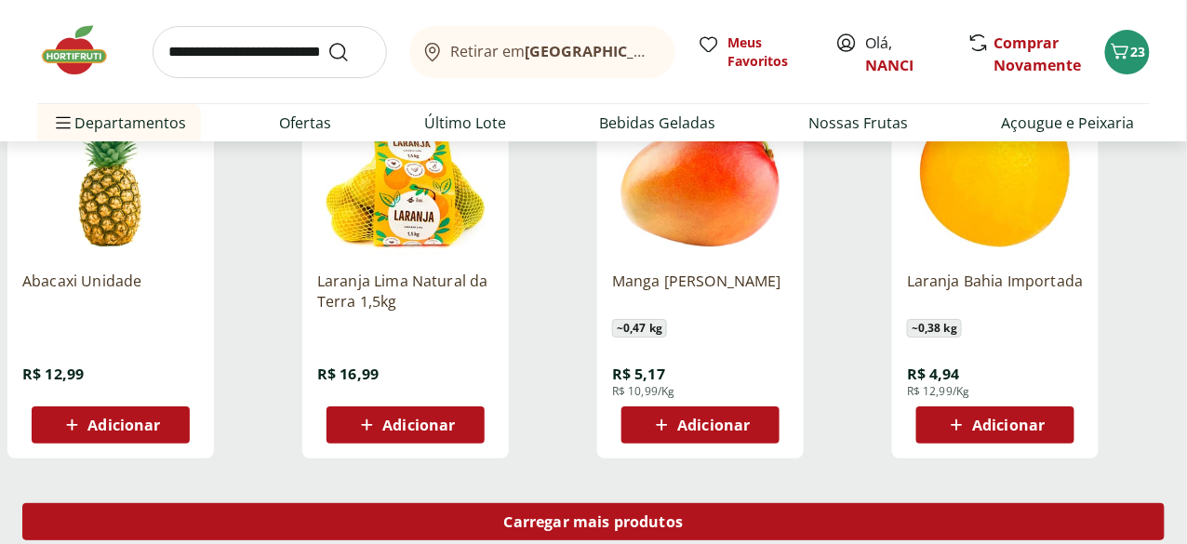
click at [684, 515] on span "Carregar mais produtos" at bounding box center [594, 522] width 180 height 15
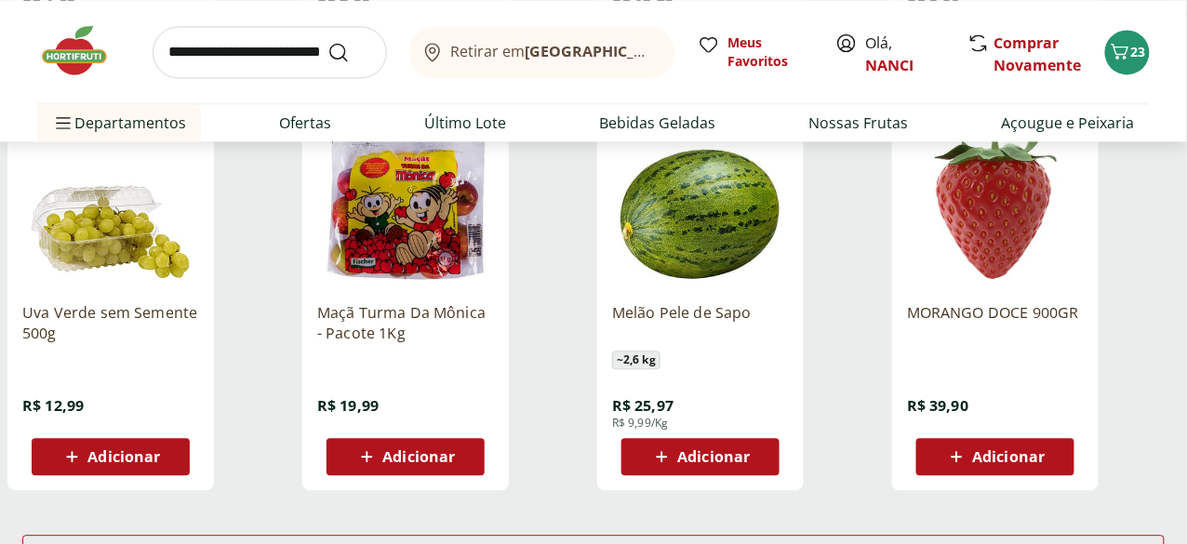
scroll to position [4745, 0]
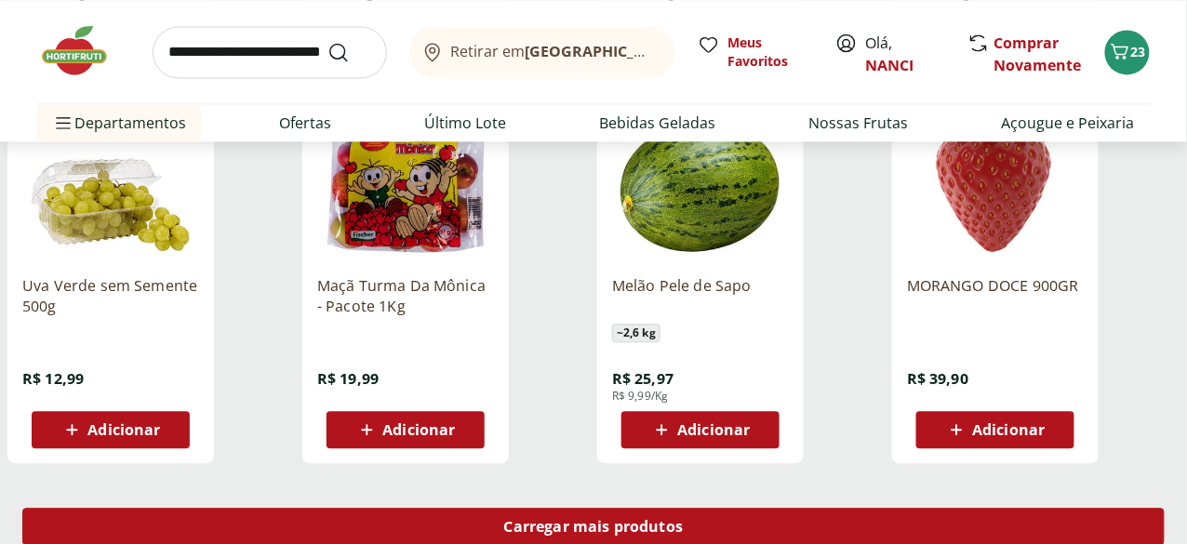
click at [684, 519] on span "Carregar mais produtos" at bounding box center [594, 526] width 180 height 15
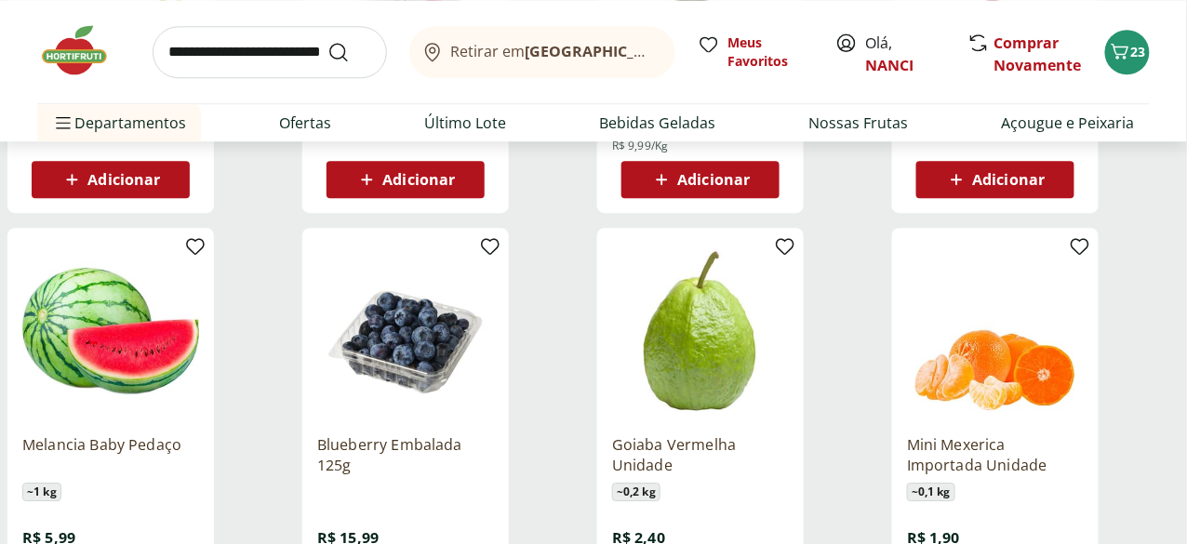
scroll to position [5025, 0]
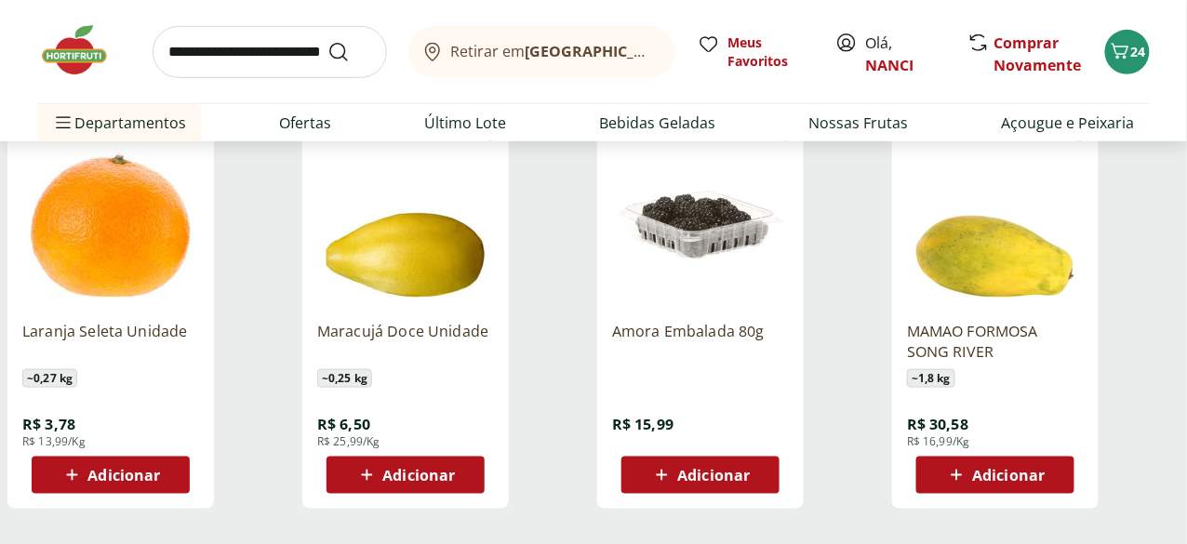
scroll to position [5955, 0]
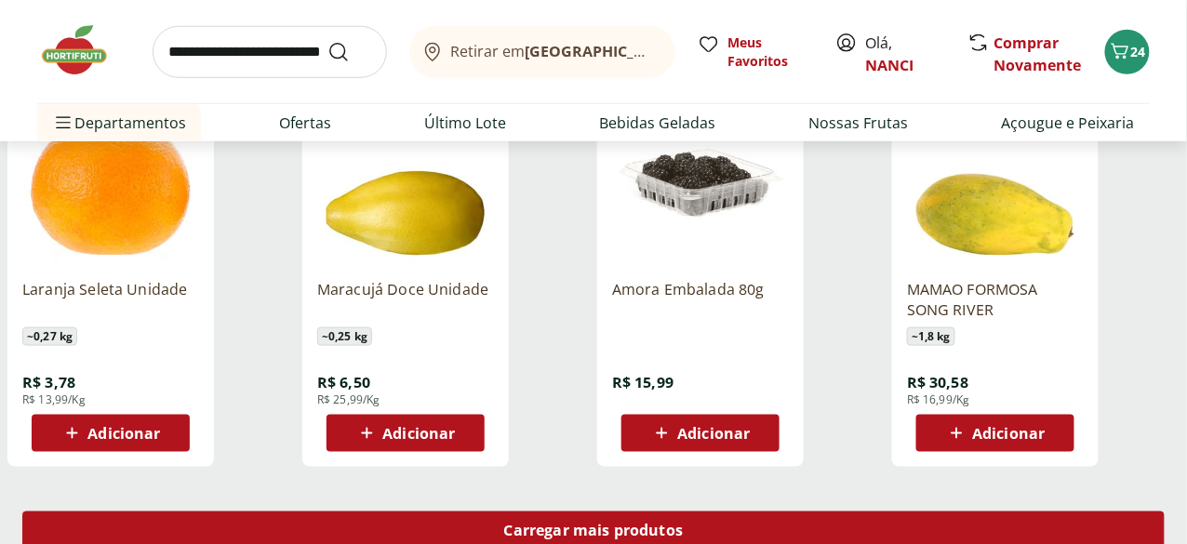
click at [684, 523] on span "Carregar mais produtos" at bounding box center [594, 530] width 180 height 15
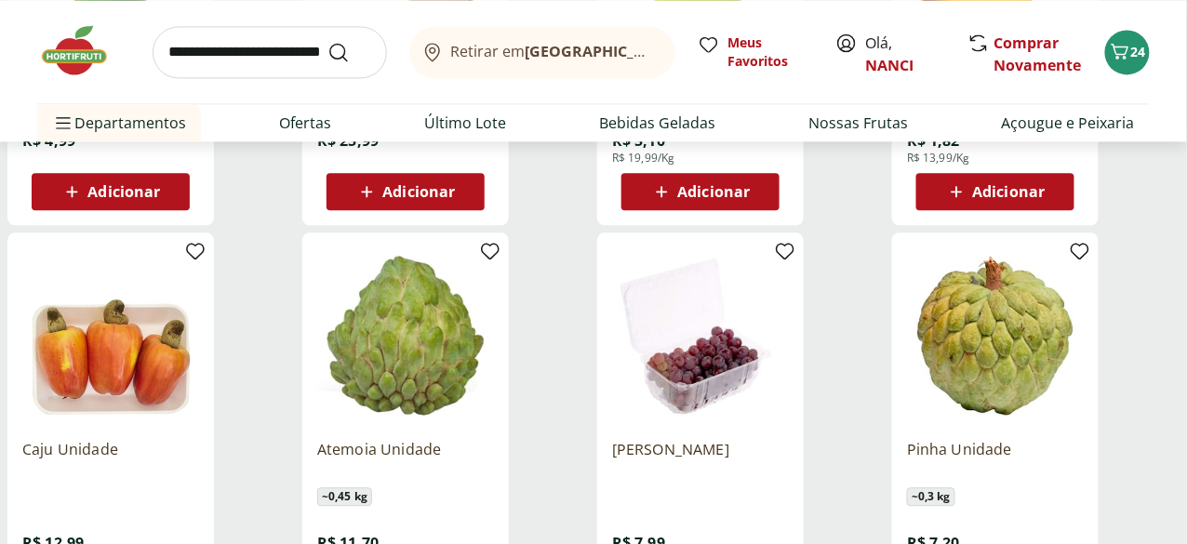
scroll to position [6699, 0]
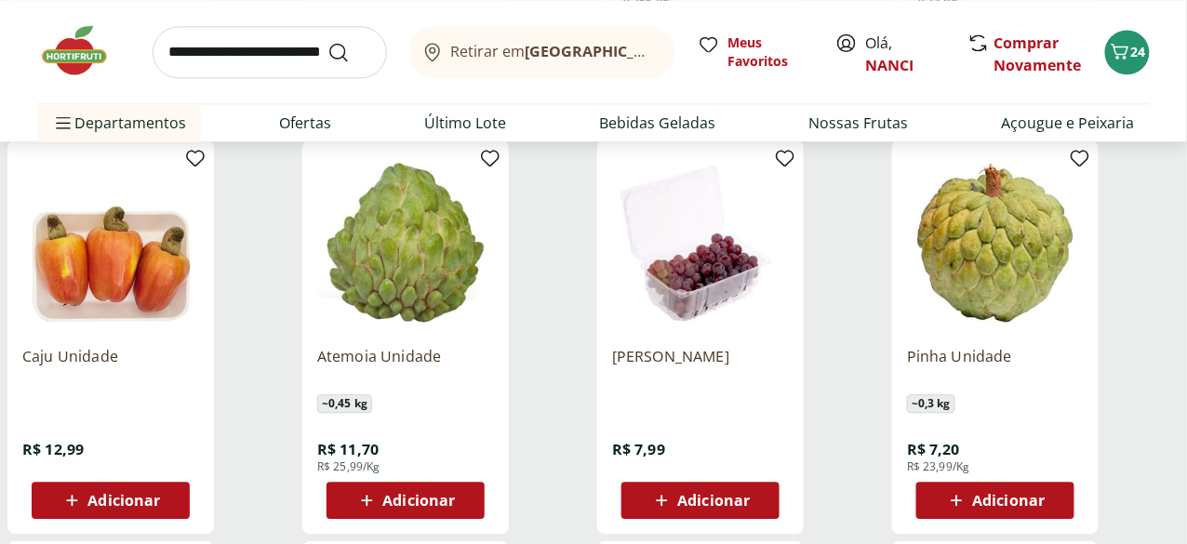
click at [160, 489] on span "Adicionar" at bounding box center [110, 500] width 100 height 22
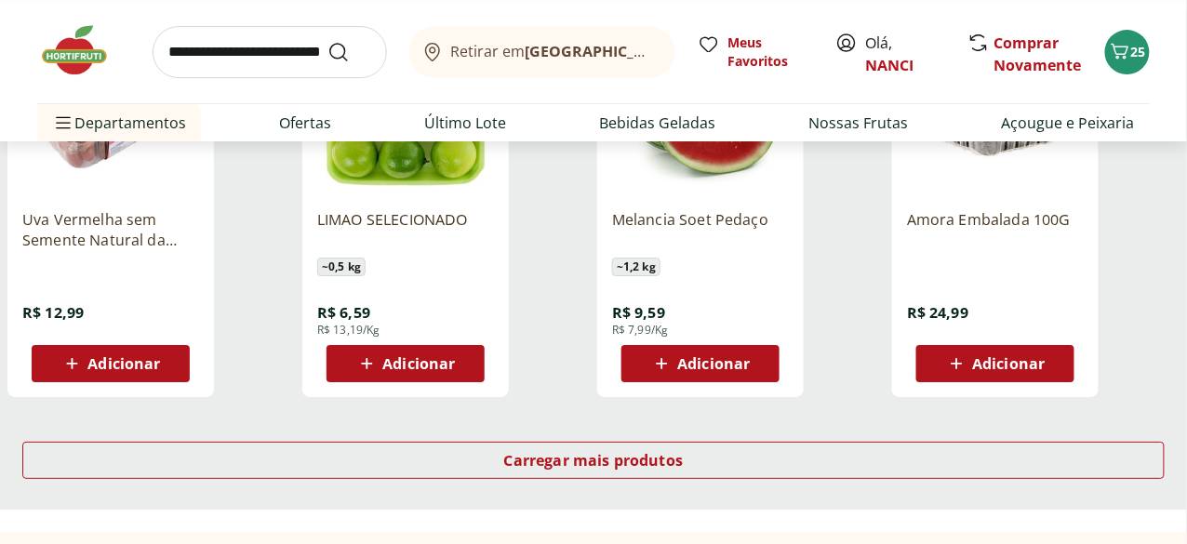
scroll to position [7351, 0]
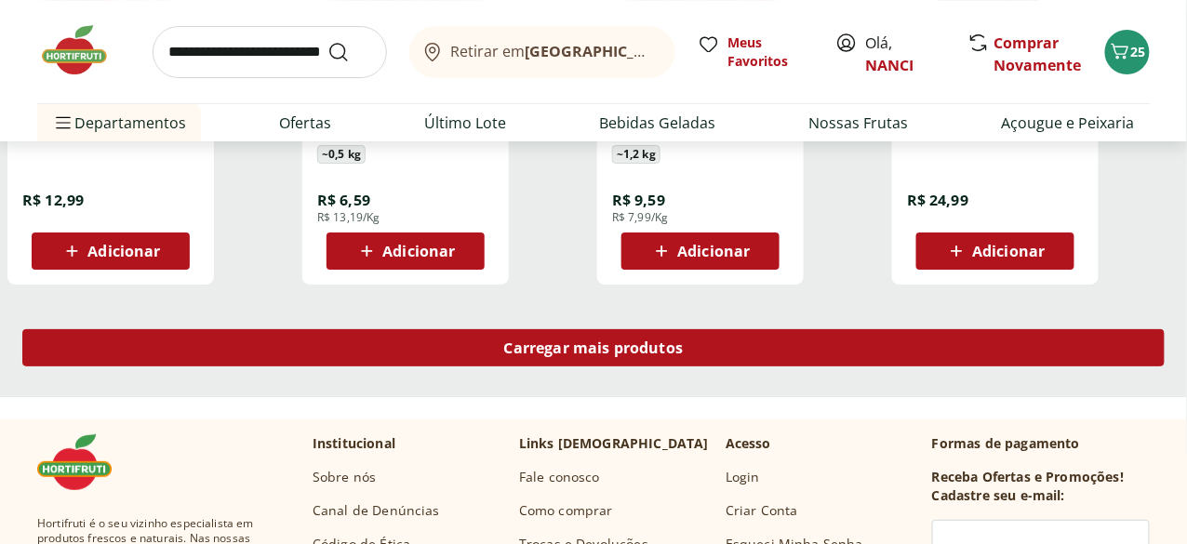
click at [684, 341] on span "Carregar mais produtos" at bounding box center [594, 348] width 180 height 15
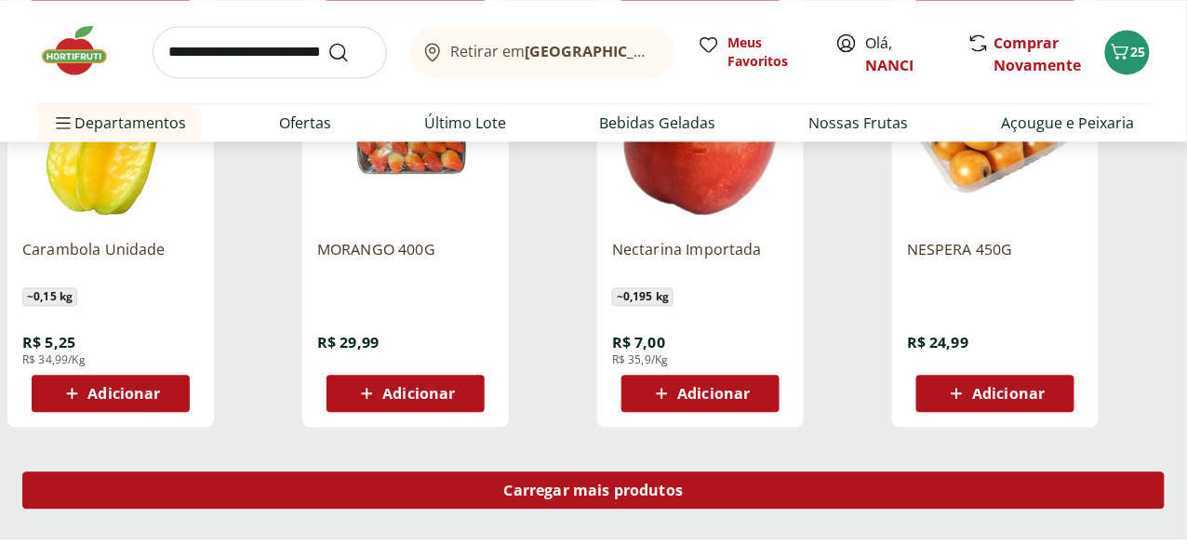
scroll to position [8467, 0]
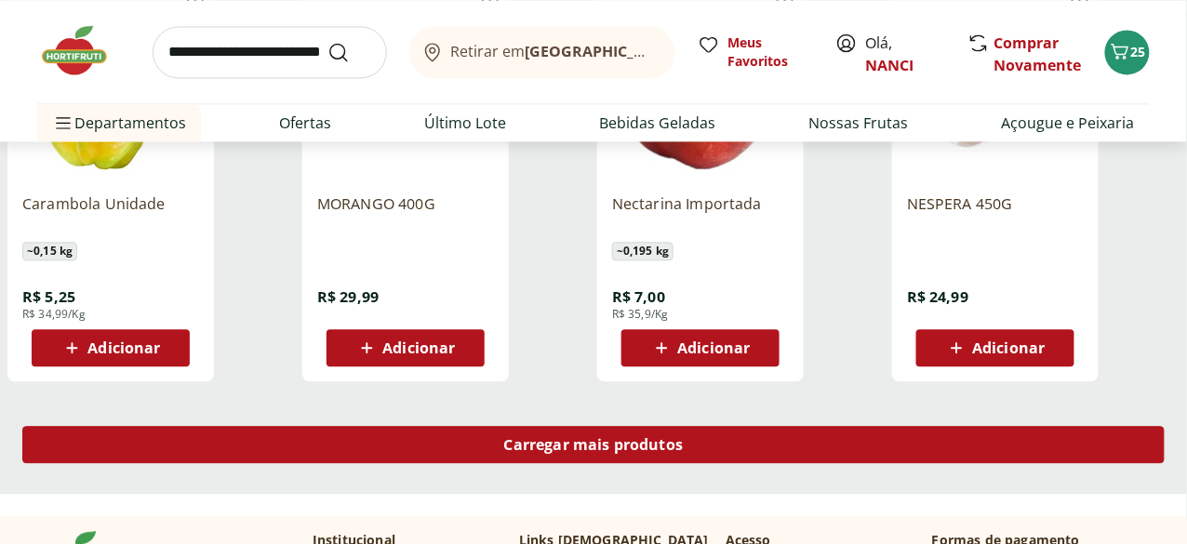
click at [684, 437] on span "Carregar mais produtos" at bounding box center [594, 444] width 180 height 15
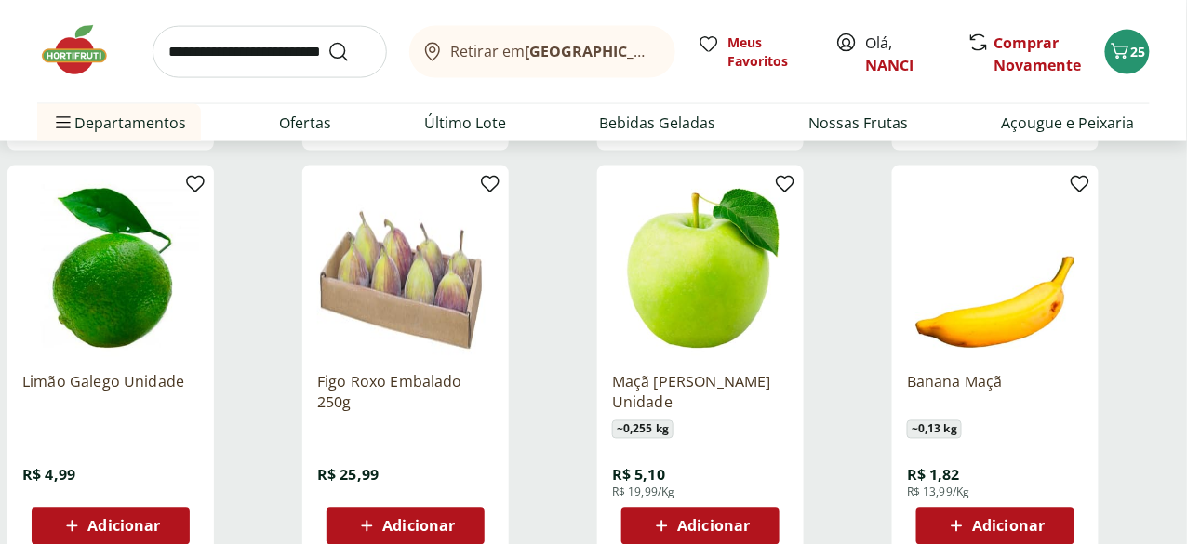
scroll to position [6234, 0]
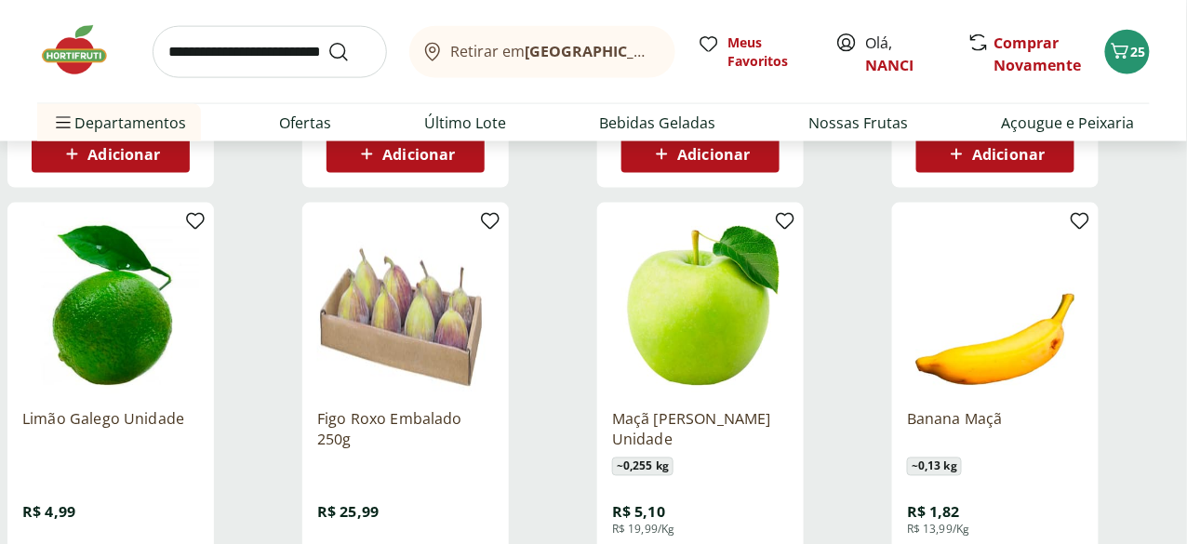
click at [0, 0] on icon at bounding box center [0, 0] width 0 height 0
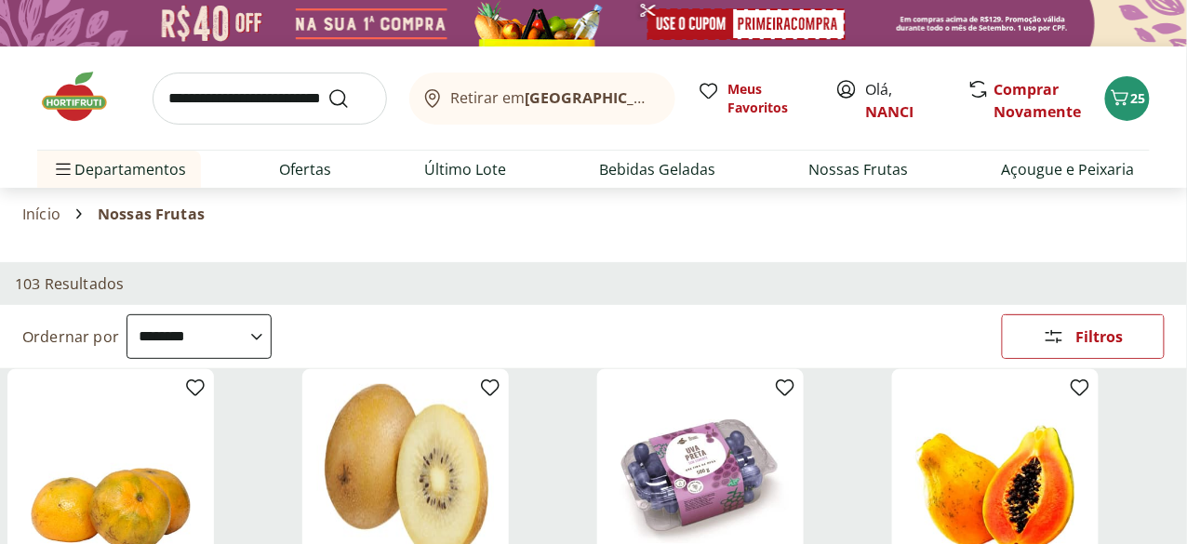
click at [0, 0] on li "Hortifruti 103" at bounding box center [0, 0] width 0 height 0
click at [0, 0] on icon at bounding box center [0, 0] width 0 height 0
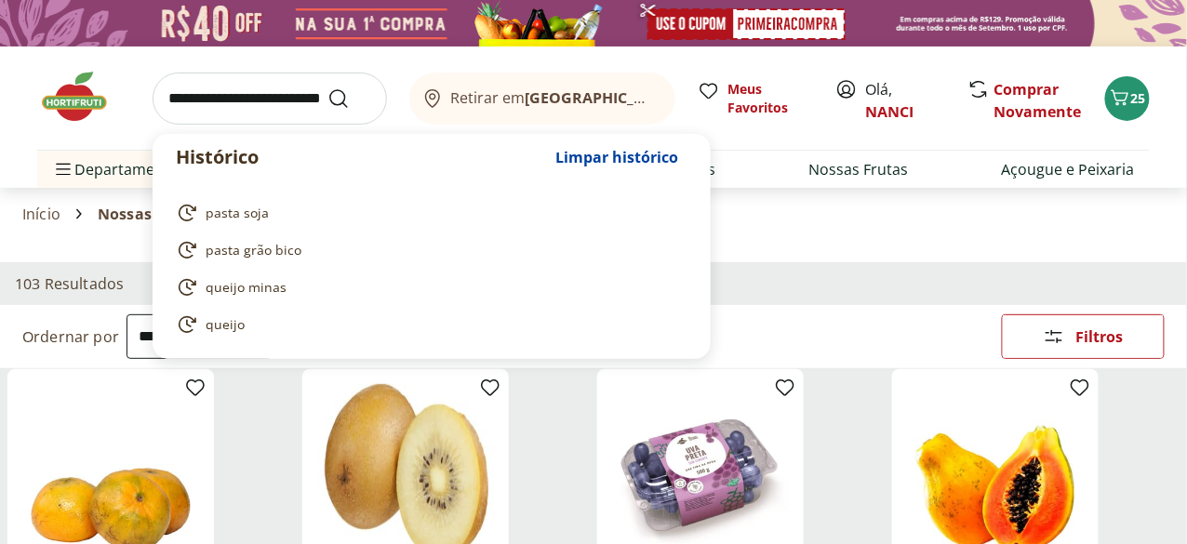
click at [283, 99] on input "search" at bounding box center [270, 99] width 235 height 52
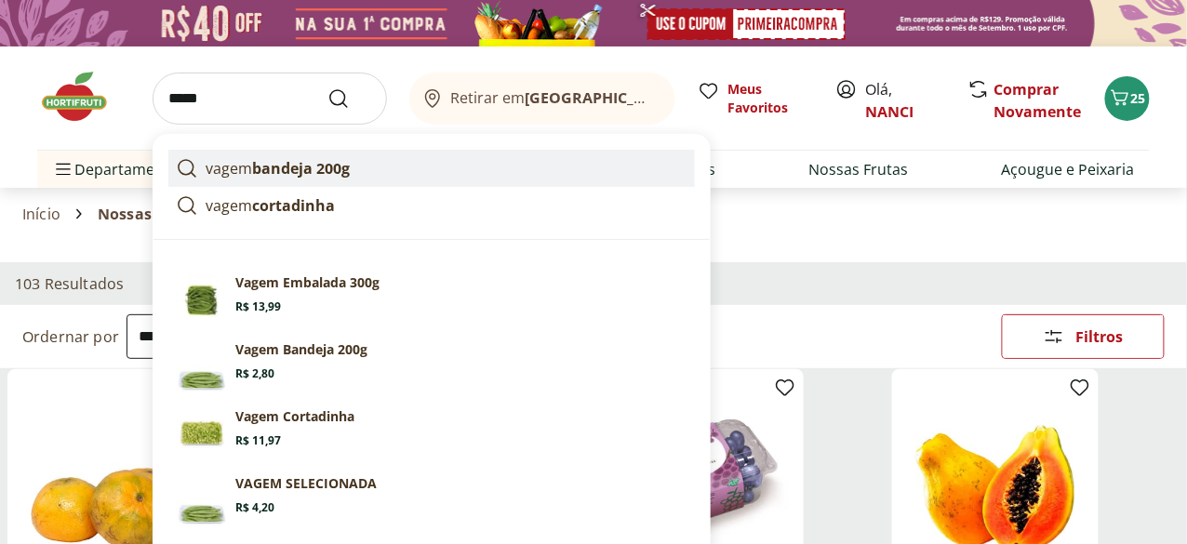
click at [291, 172] on strong "bandeja 200g" at bounding box center [301, 168] width 98 height 20
type input "**********"
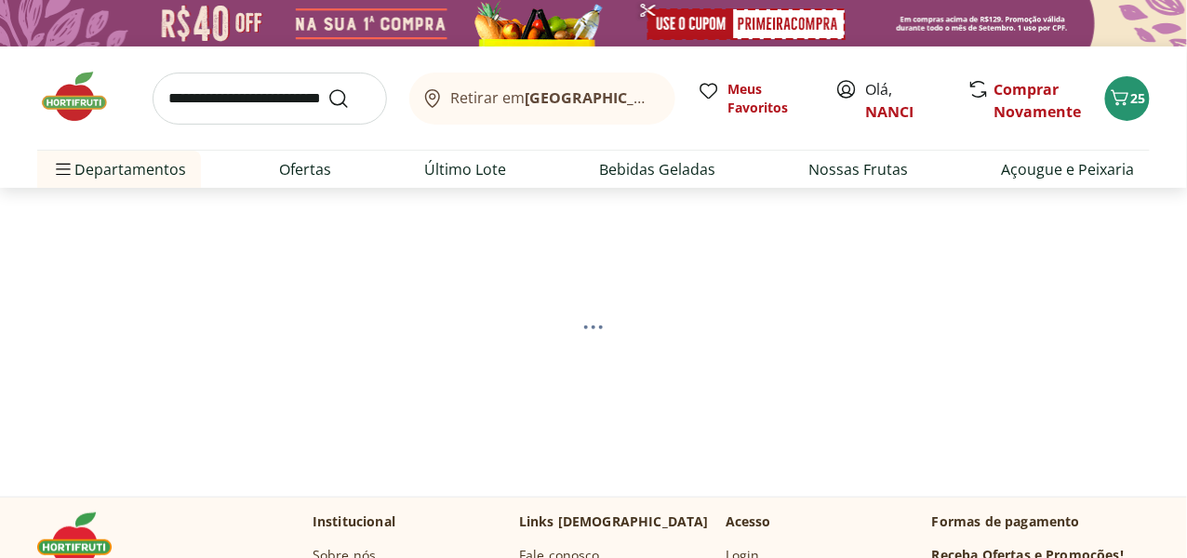
select select "**********"
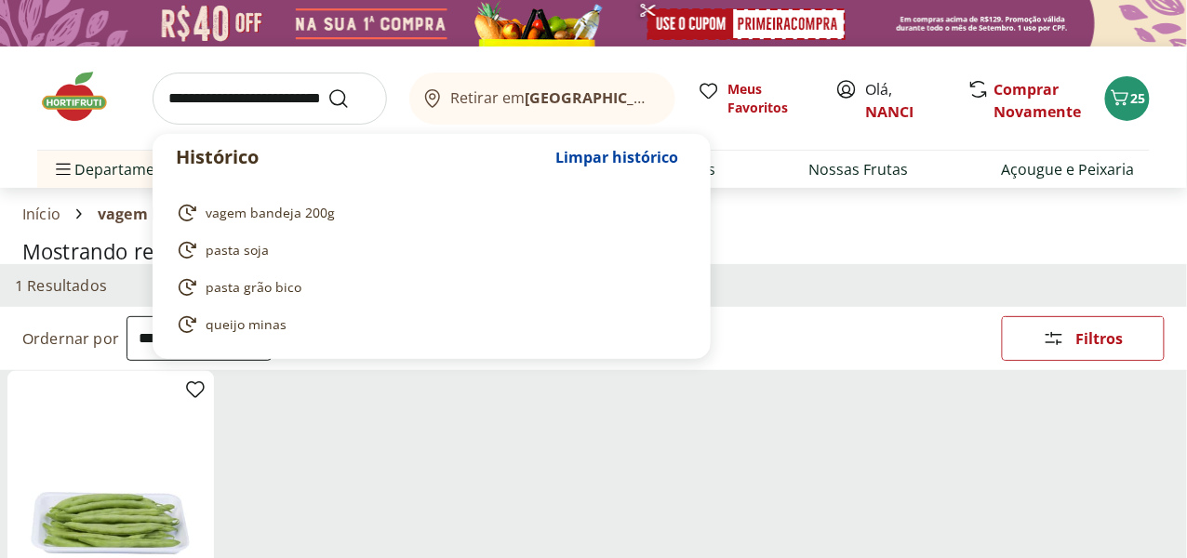
click at [200, 96] on input "search" at bounding box center [270, 99] width 235 height 52
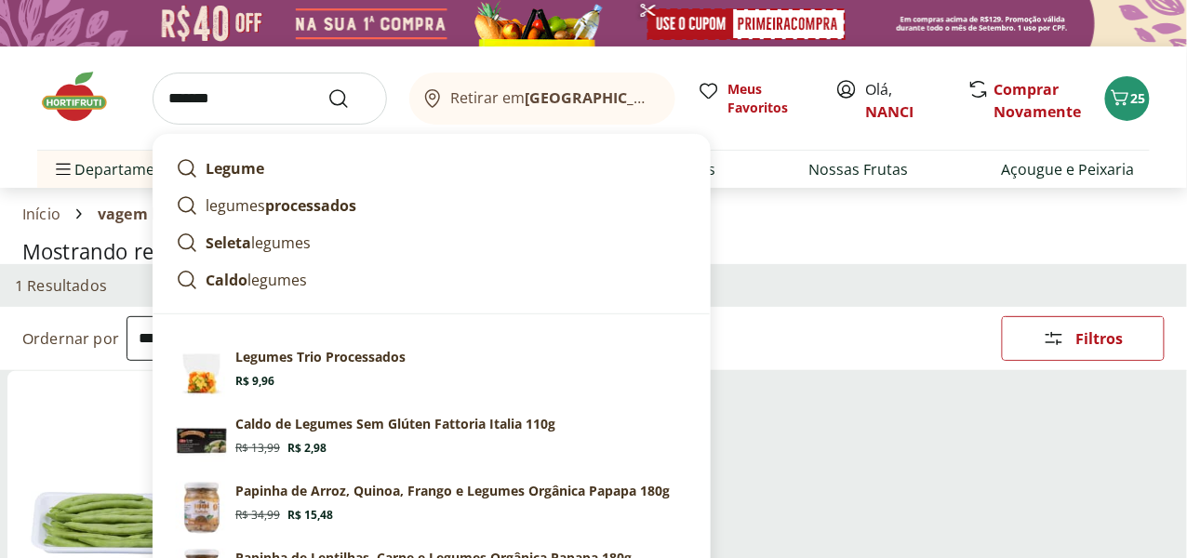
type input "*******"
click at [328, 87] on button "Submit Search" at bounding box center [350, 98] width 45 height 22
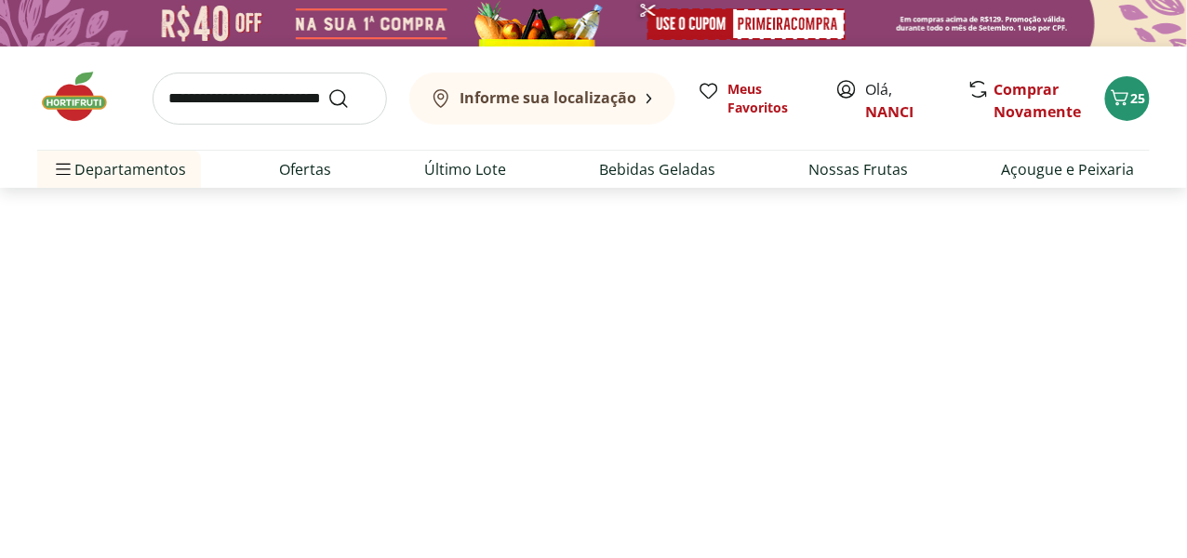
select select "**********"
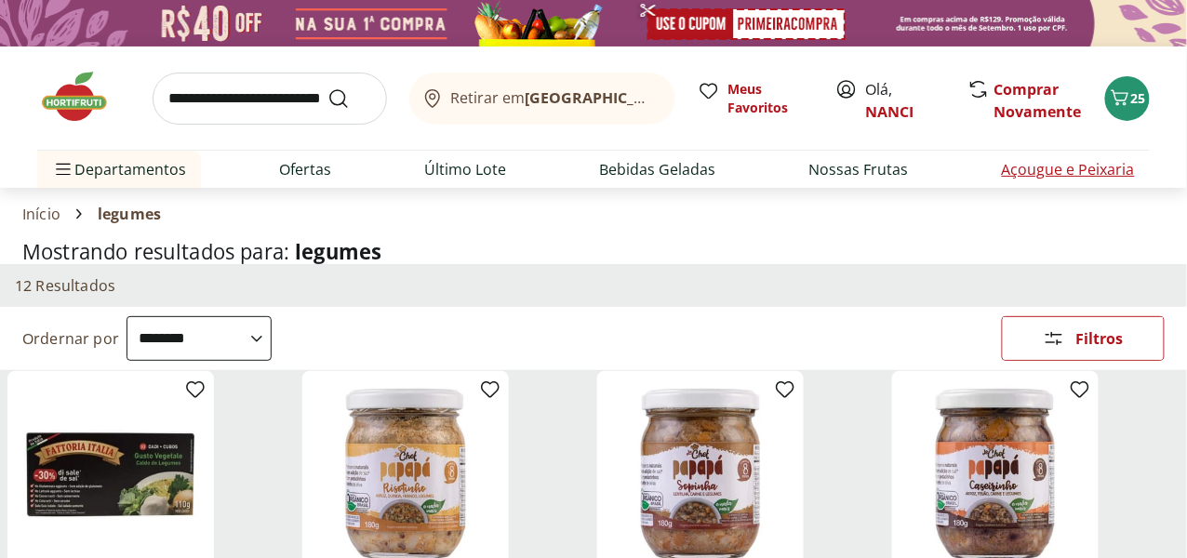
click at [1078, 167] on link "Açougue e Peixaria" at bounding box center [1068, 169] width 133 height 22
select select "**********"
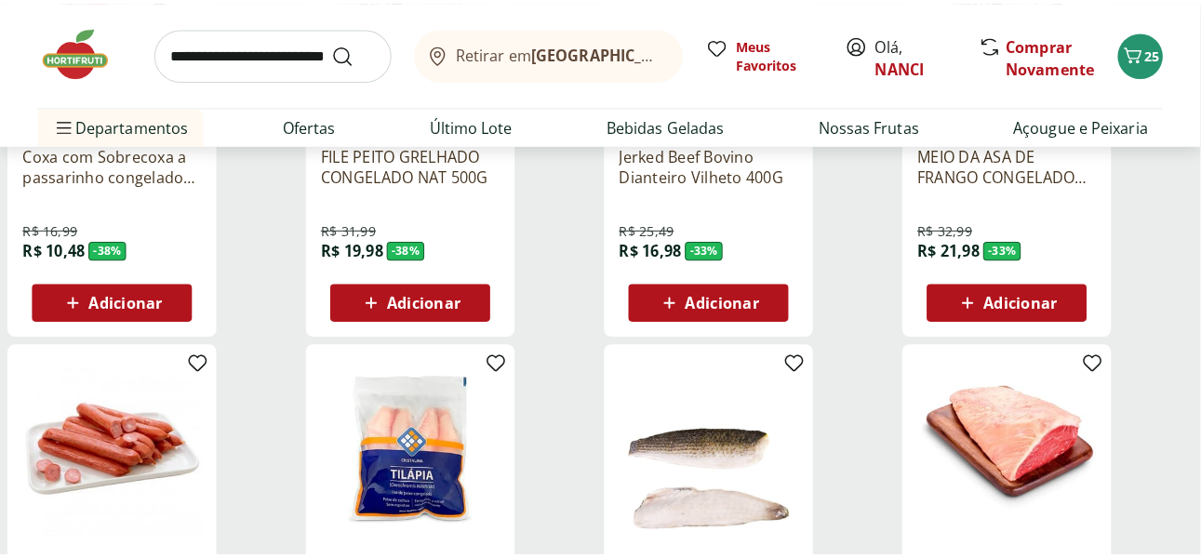
scroll to position [838, 0]
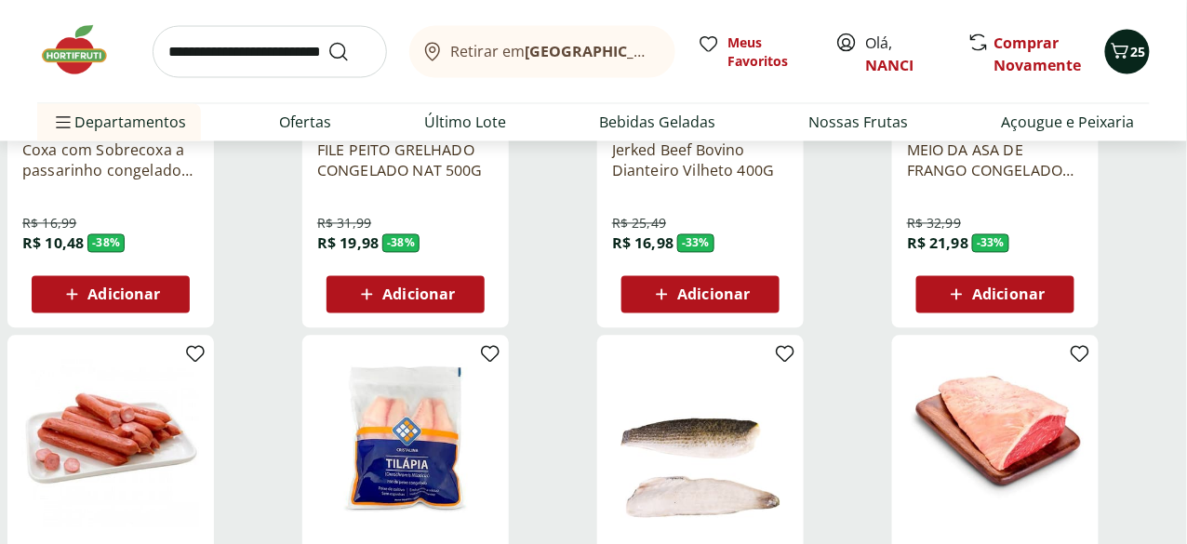
click at [1139, 50] on span "25" at bounding box center [1139, 52] width 15 height 18
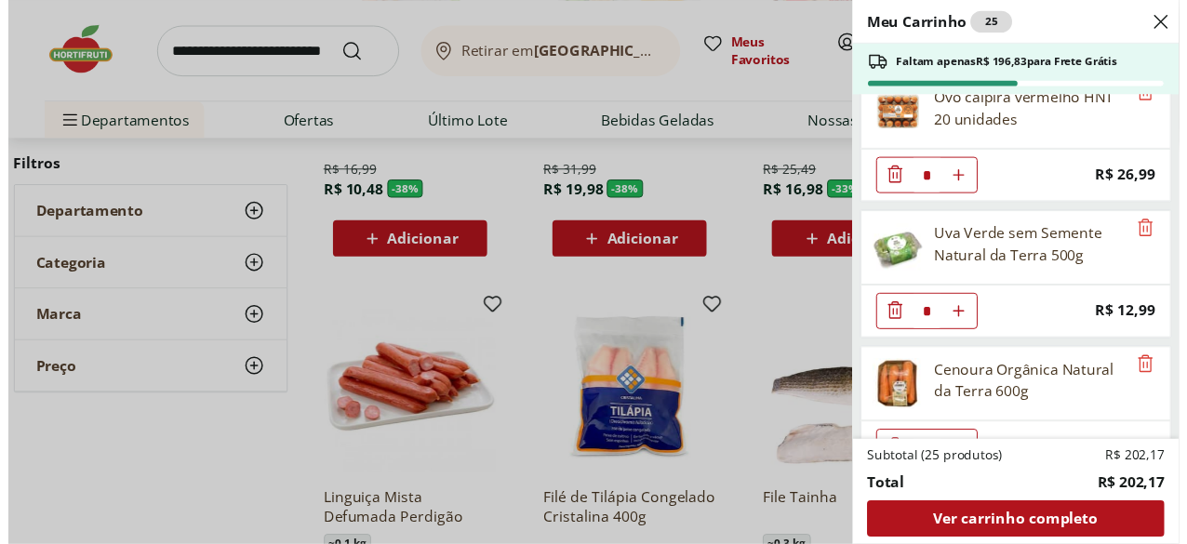
scroll to position [0, 0]
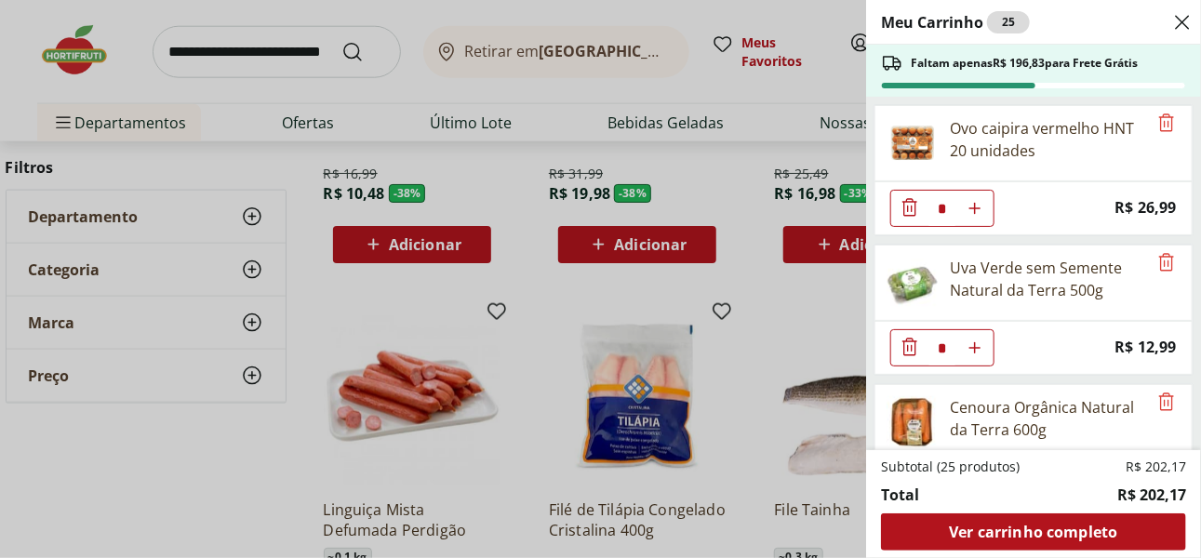
click at [639, 417] on div "Meu Carrinho 25 Faltam apenas R$ 196,83 para Frete Grátis Ovo caipira vermelho …" at bounding box center [600, 279] width 1201 height 558
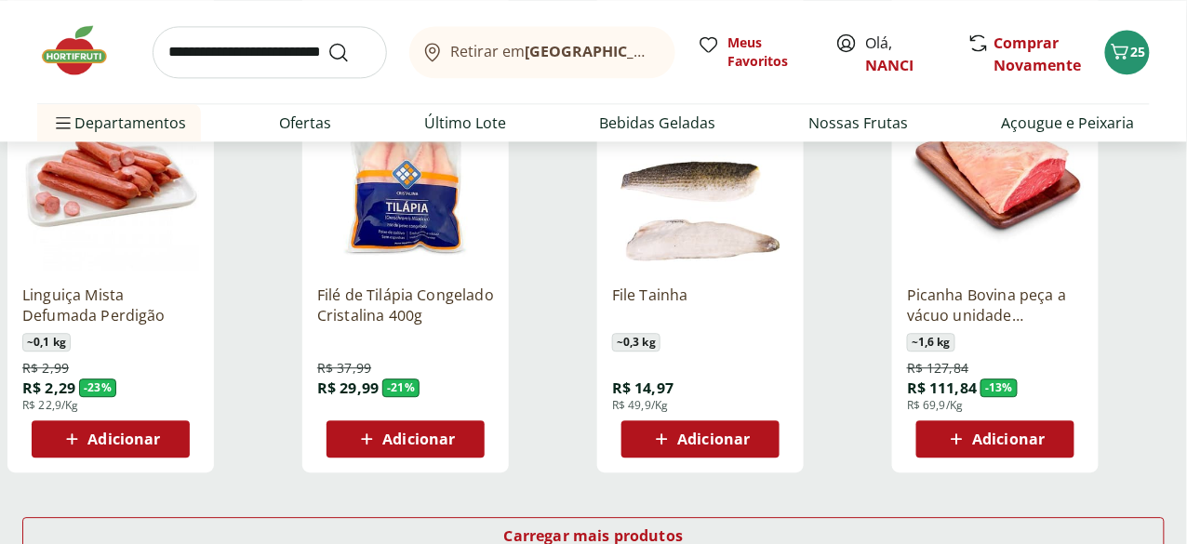
scroll to position [1303, 0]
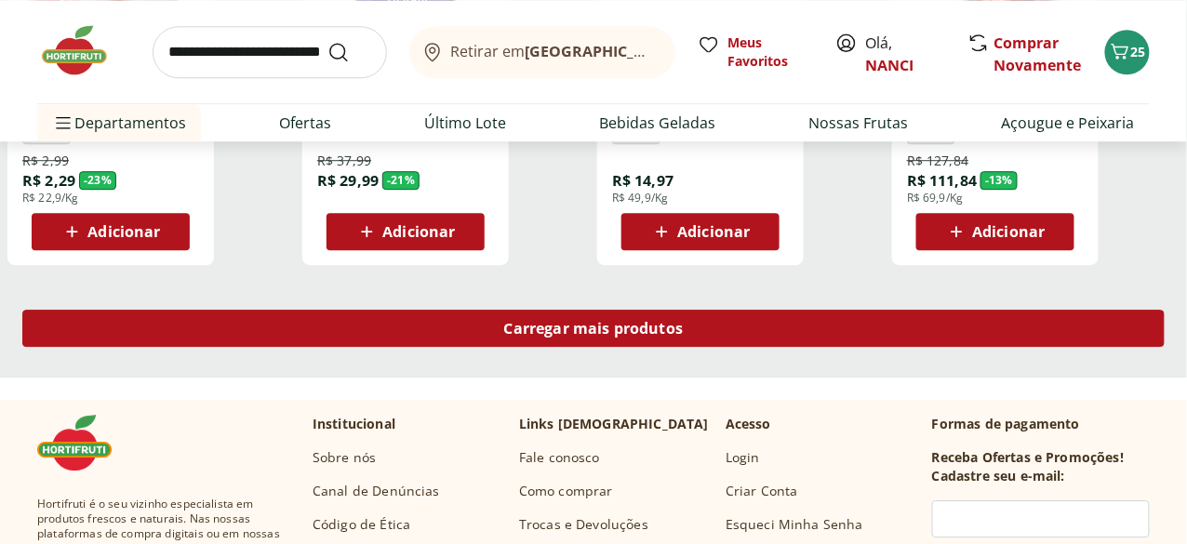
click at [684, 321] on span "Carregar mais produtos" at bounding box center [594, 328] width 180 height 15
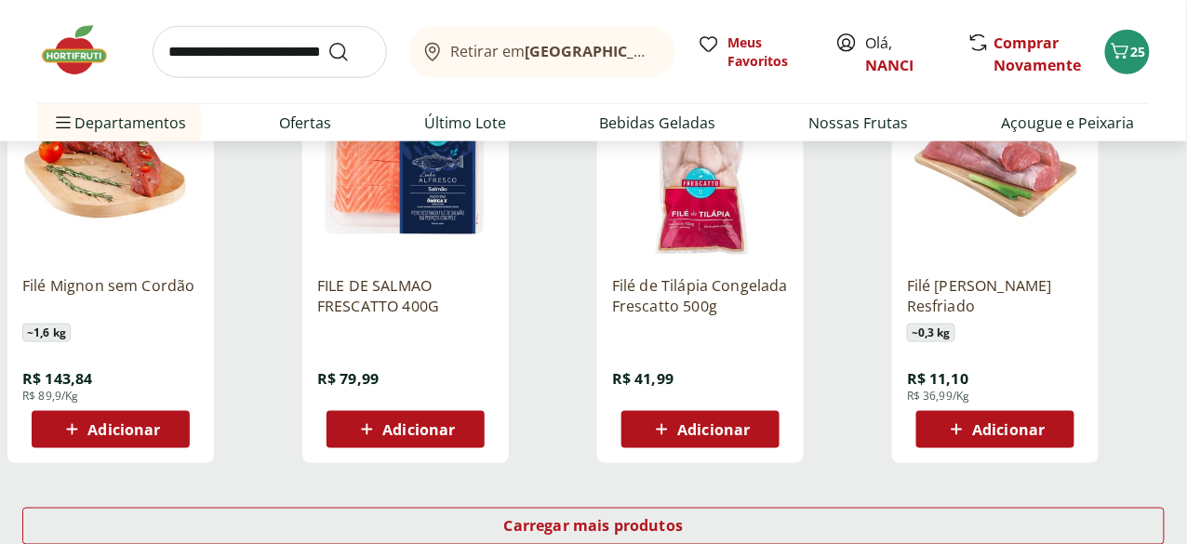
scroll to position [2419, 0]
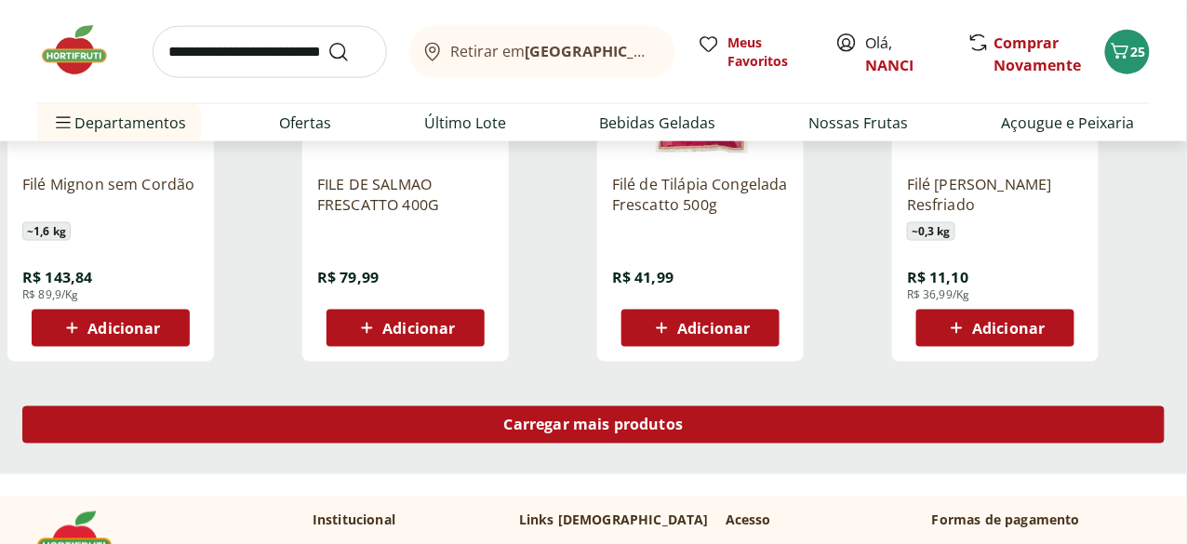
click at [684, 418] on span "Carregar mais produtos" at bounding box center [594, 425] width 180 height 15
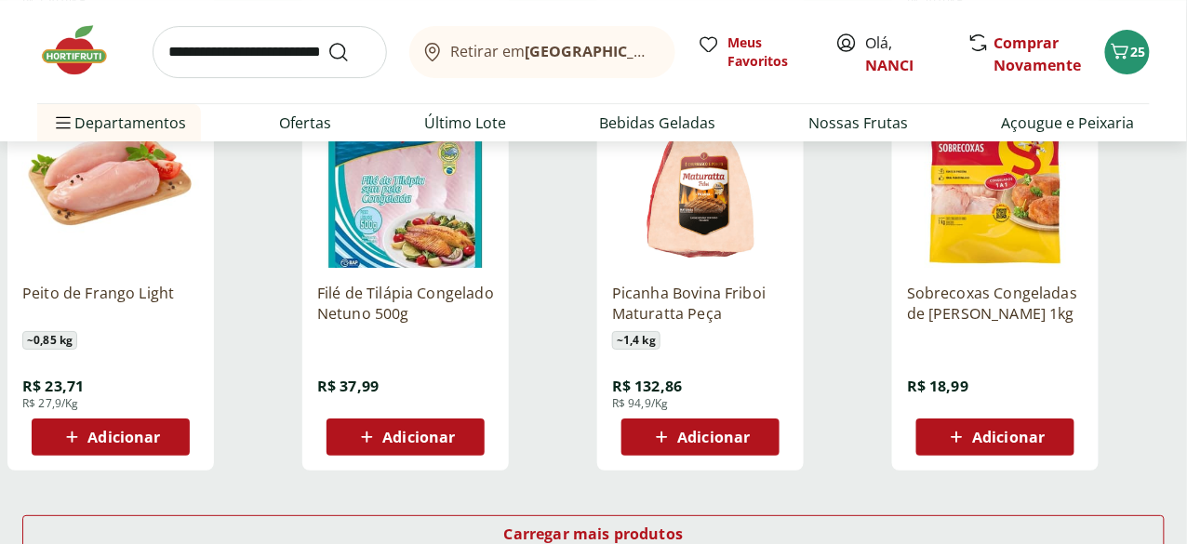
scroll to position [3536, 0]
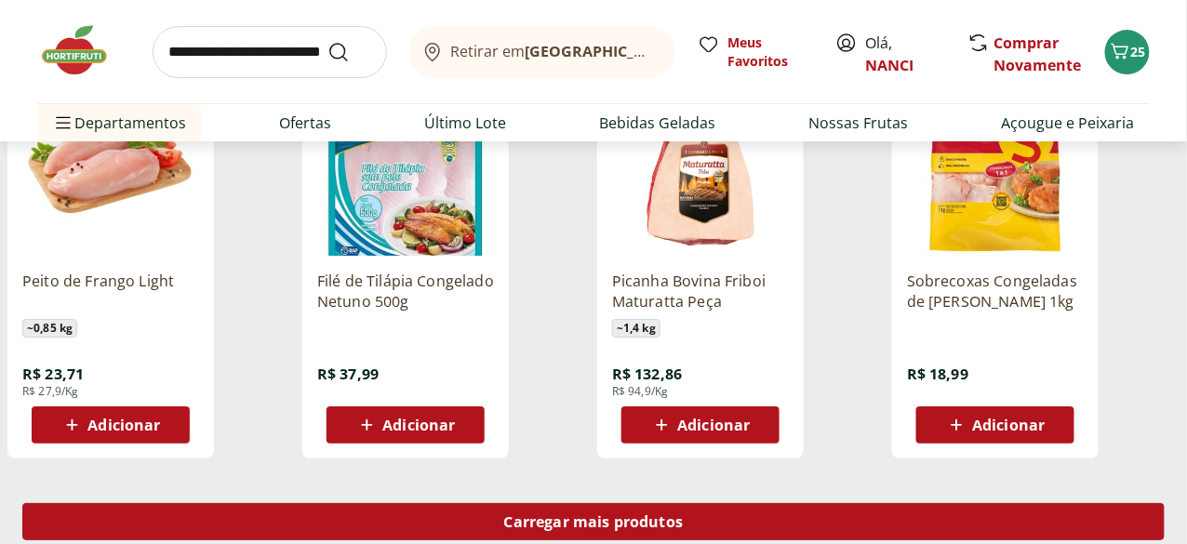
click at [684, 515] on span "Carregar mais produtos" at bounding box center [594, 522] width 180 height 15
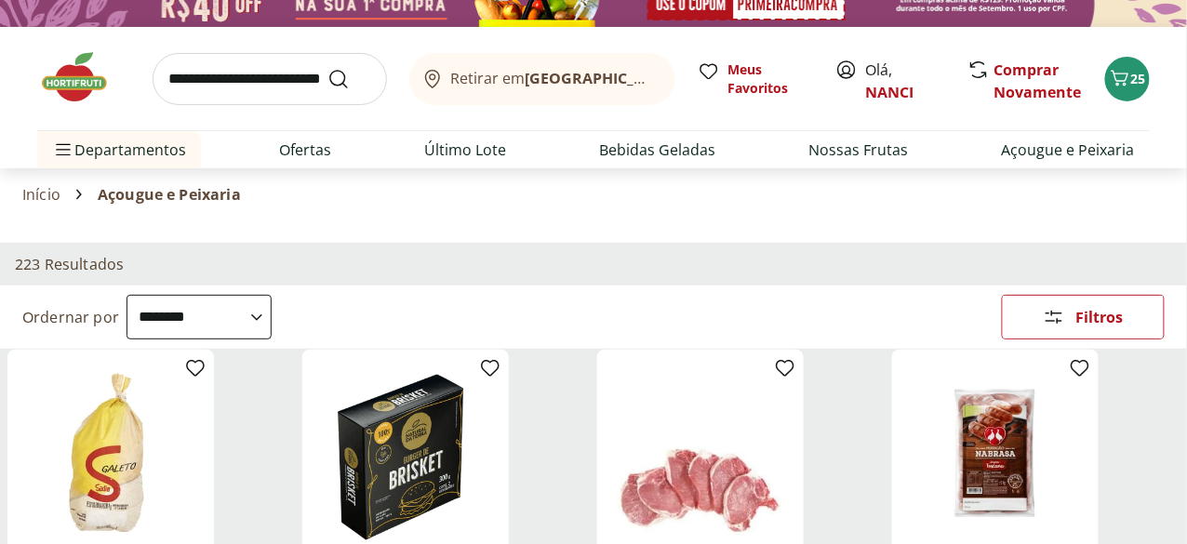
scroll to position [0, 7]
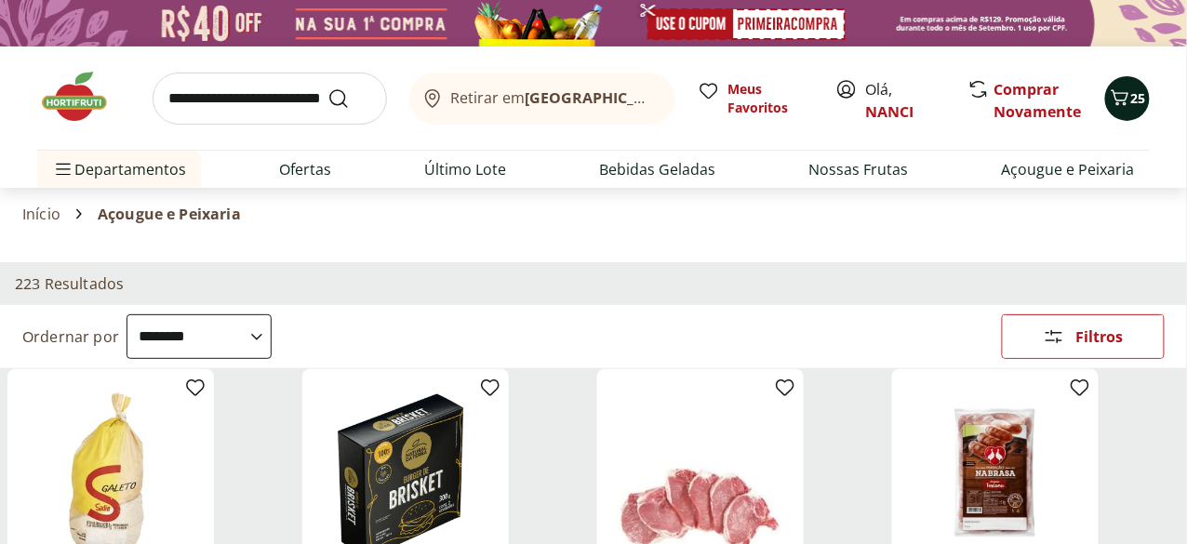
click at [1115, 101] on icon "Carrinho" at bounding box center [1120, 98] width 22 height 22
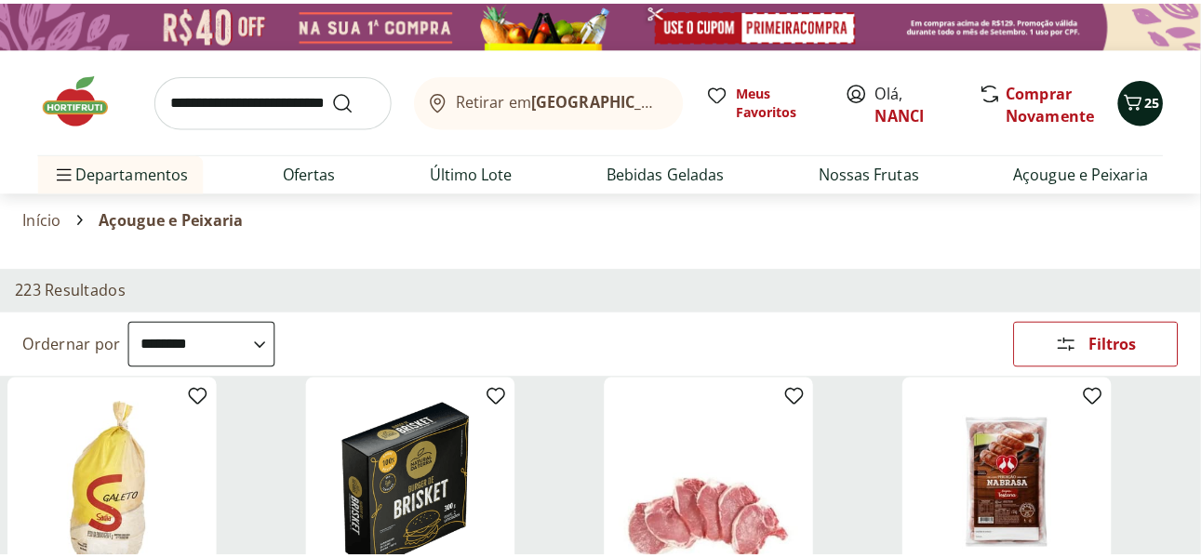
scroll to position [0, 2]
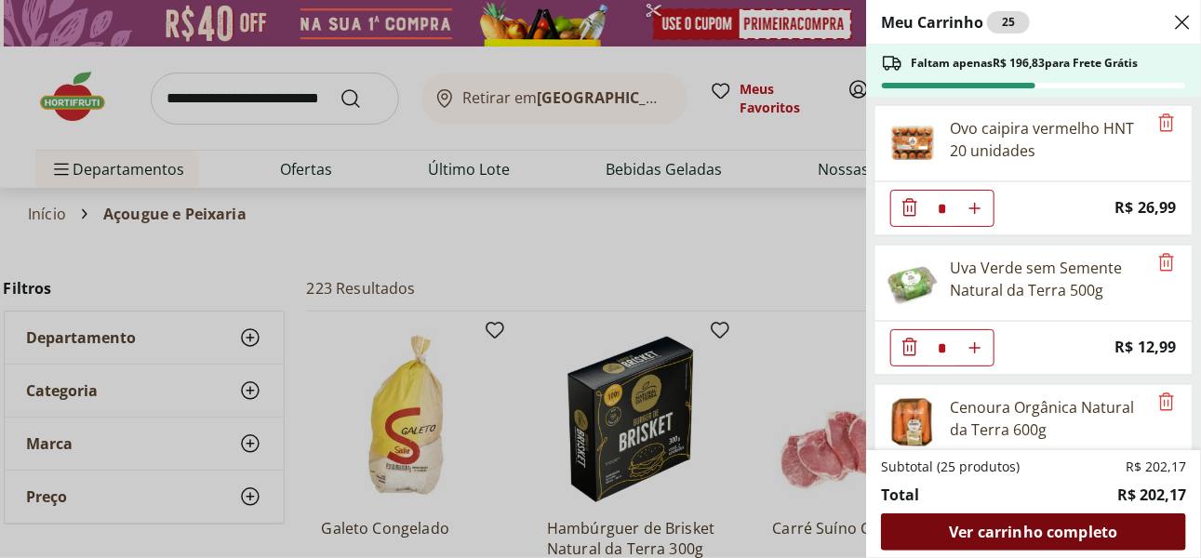
click at [1062, 534] on span "Ver carrinho completo" at bounding box center [1033, 532] width 168 height 15
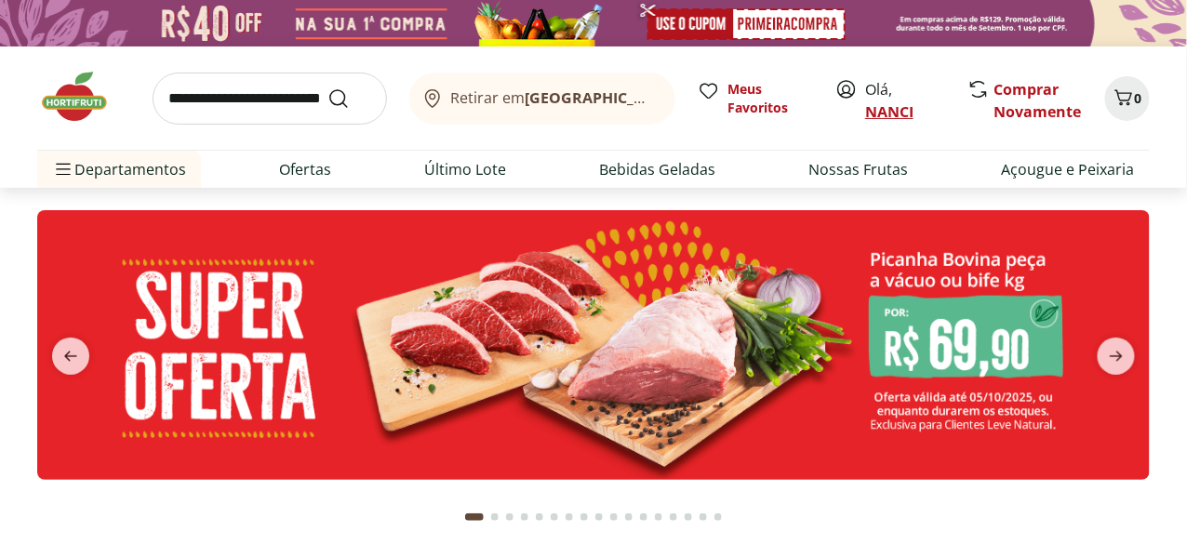
click at [892, 112] on link "NANCI" at bounding box center [889, 111] width 48 height 20
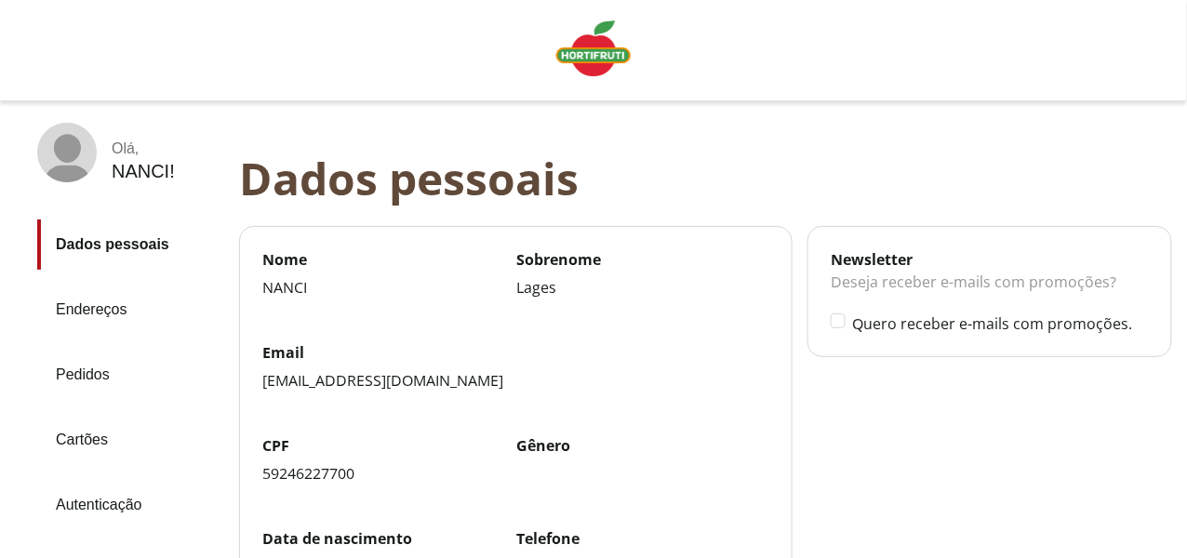
click at [609, 54] on img "Linha de sessão" at bounding box center [593, 48] width 74 height 56
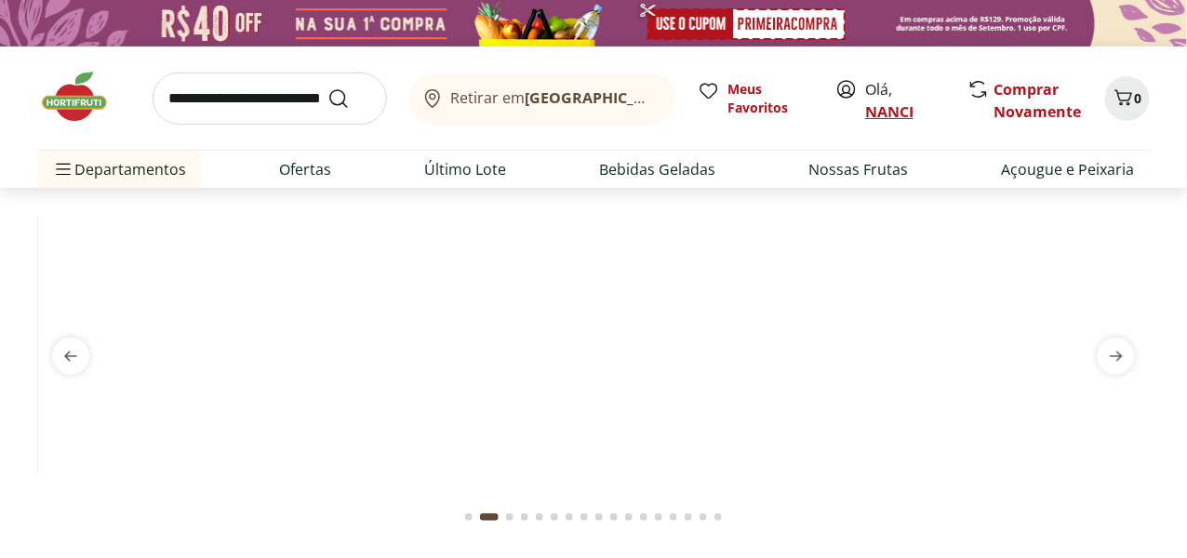
click at [893, 108] on link "NANCI" at bounding box center [889, 111] width 48 height 20
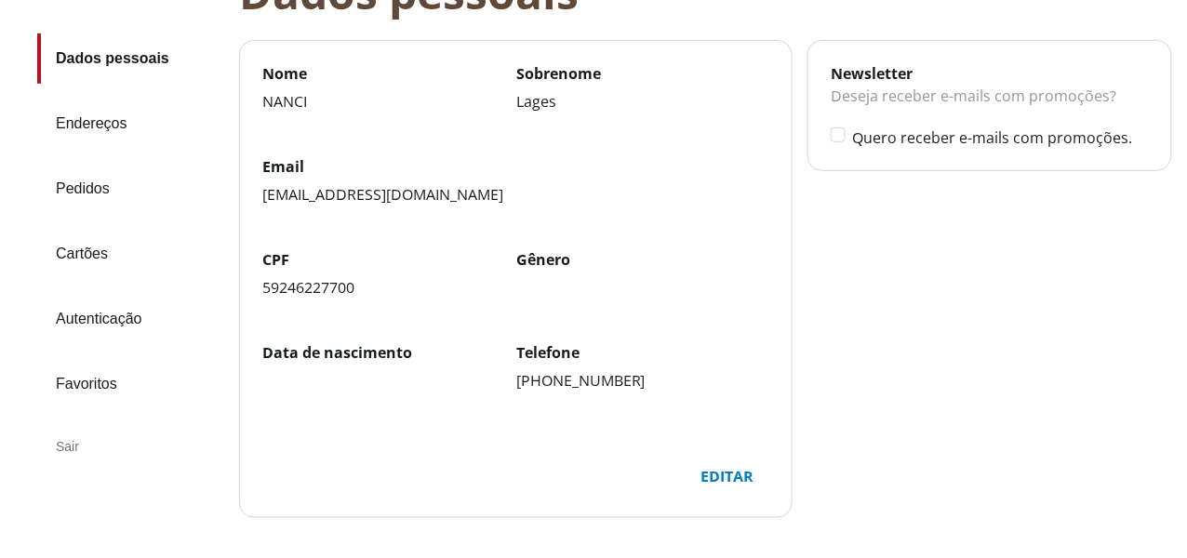
scroll to position [278, 0]
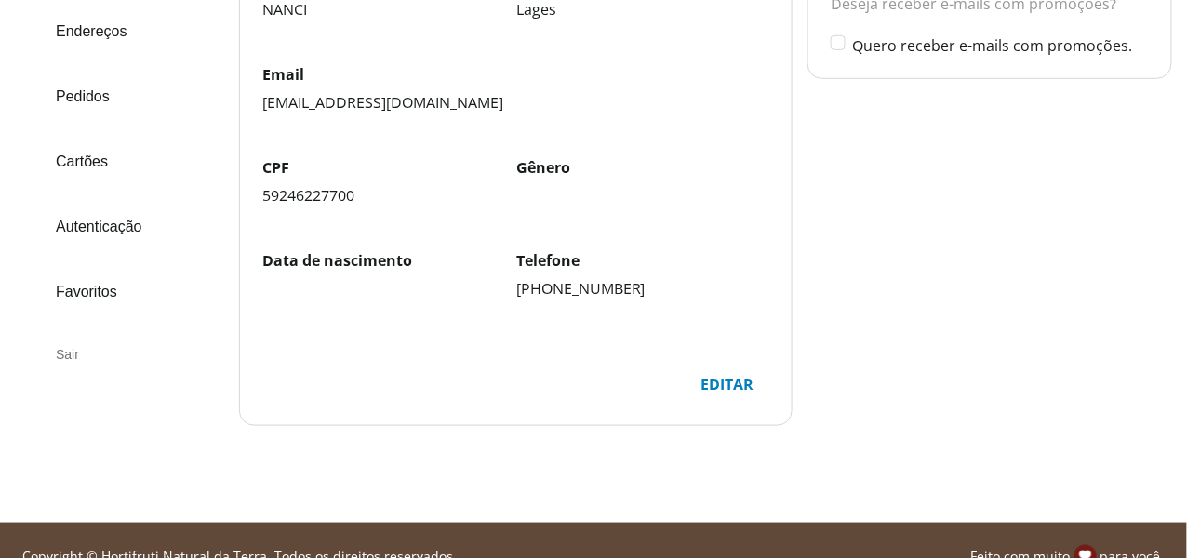
click at [59, 346] on div "Sair" at bounding box center [130, 354] width 187 height 45
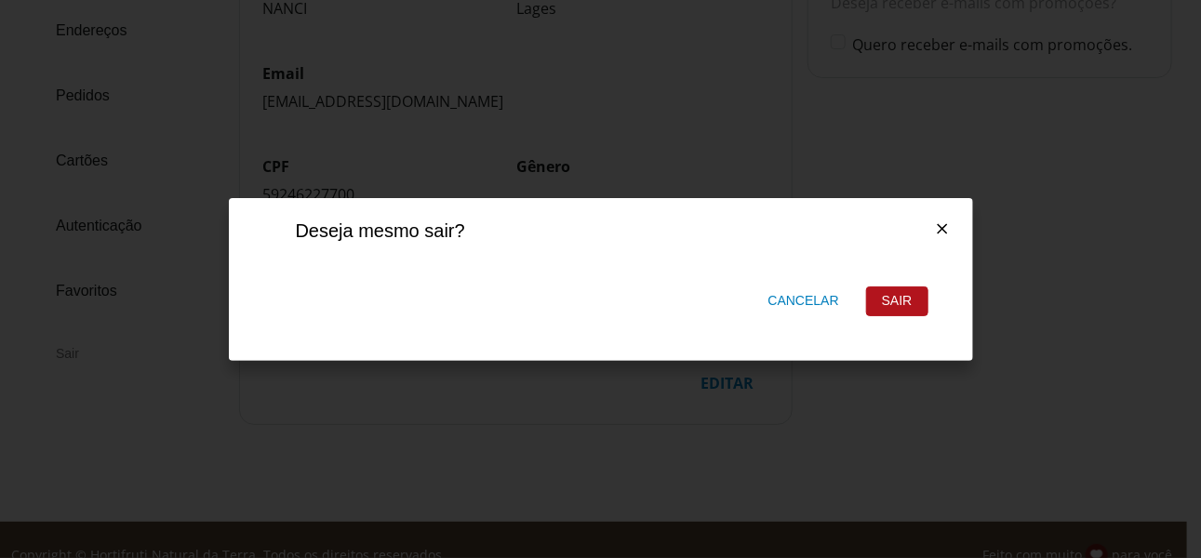
click at [905, 290] on div "Sair" at bounding box center [897, 302] width 60 height 28
